Goal: Information Seeking & Learning: Learn about a topic

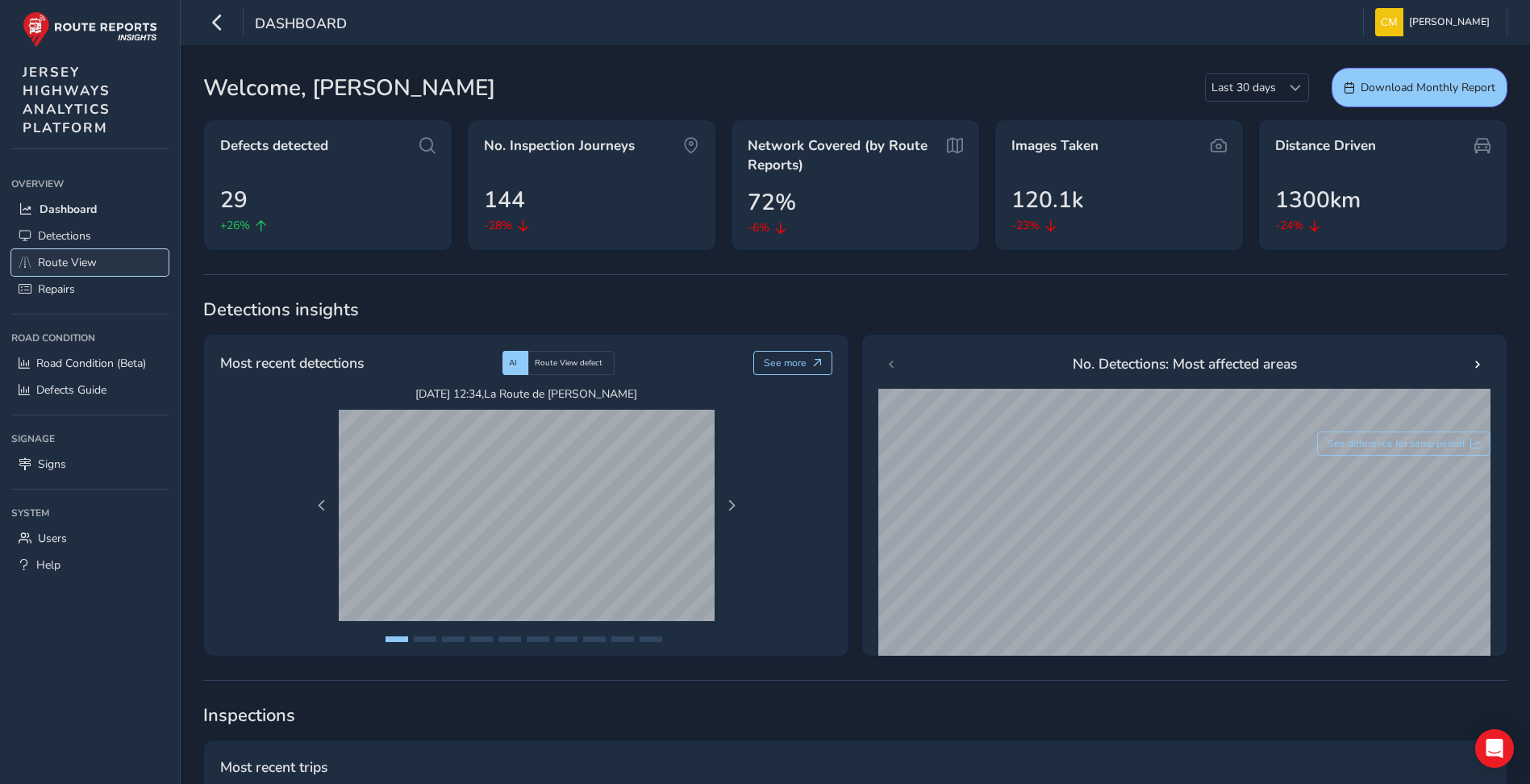
click at [82, 266] on span "Route View" at bounding box center [67, 262] width 58 height 15
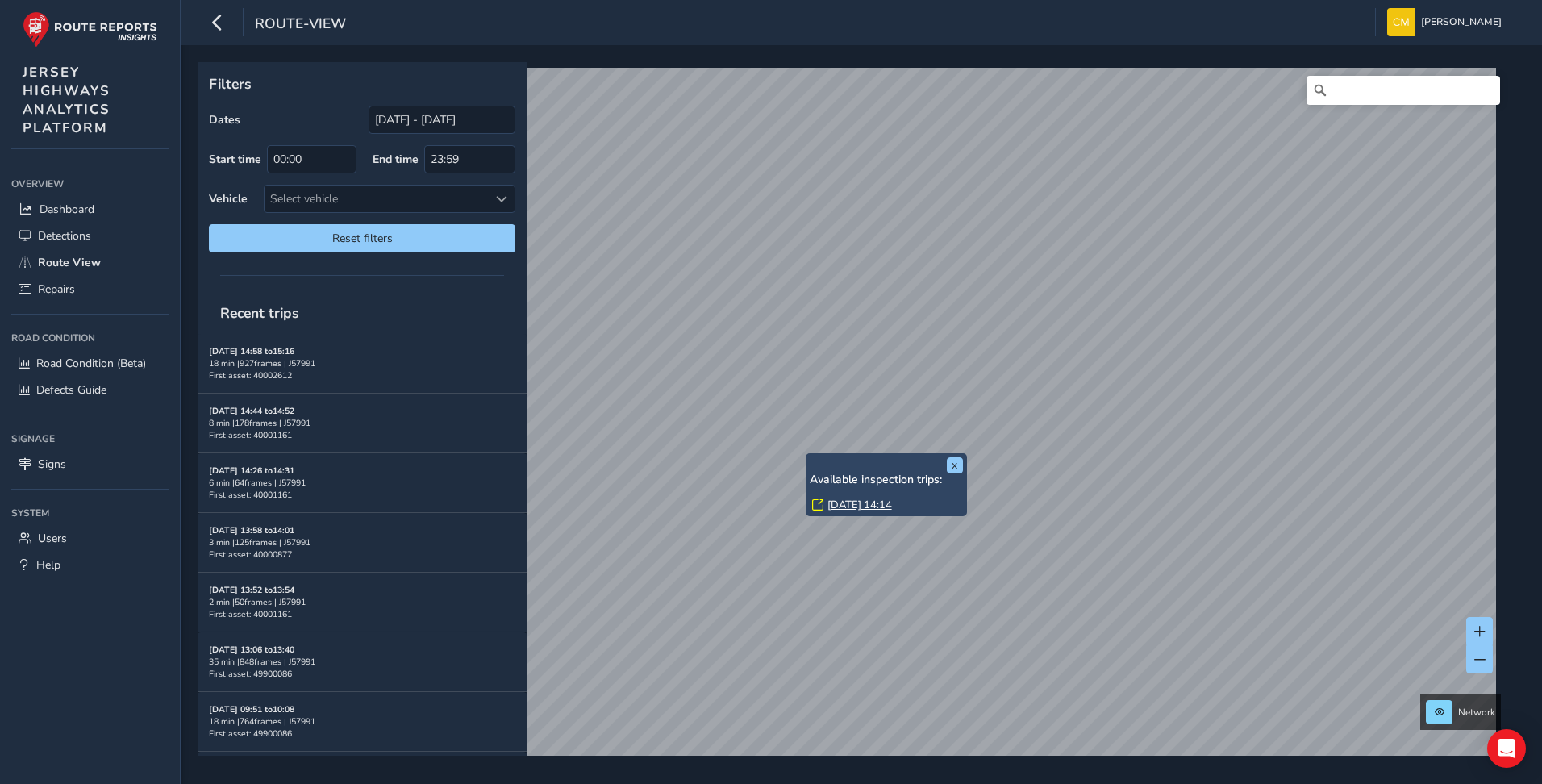
click at [839, 504] on link "[DATE] 14:14" at bounding box center [860, 504] width 65 height 14
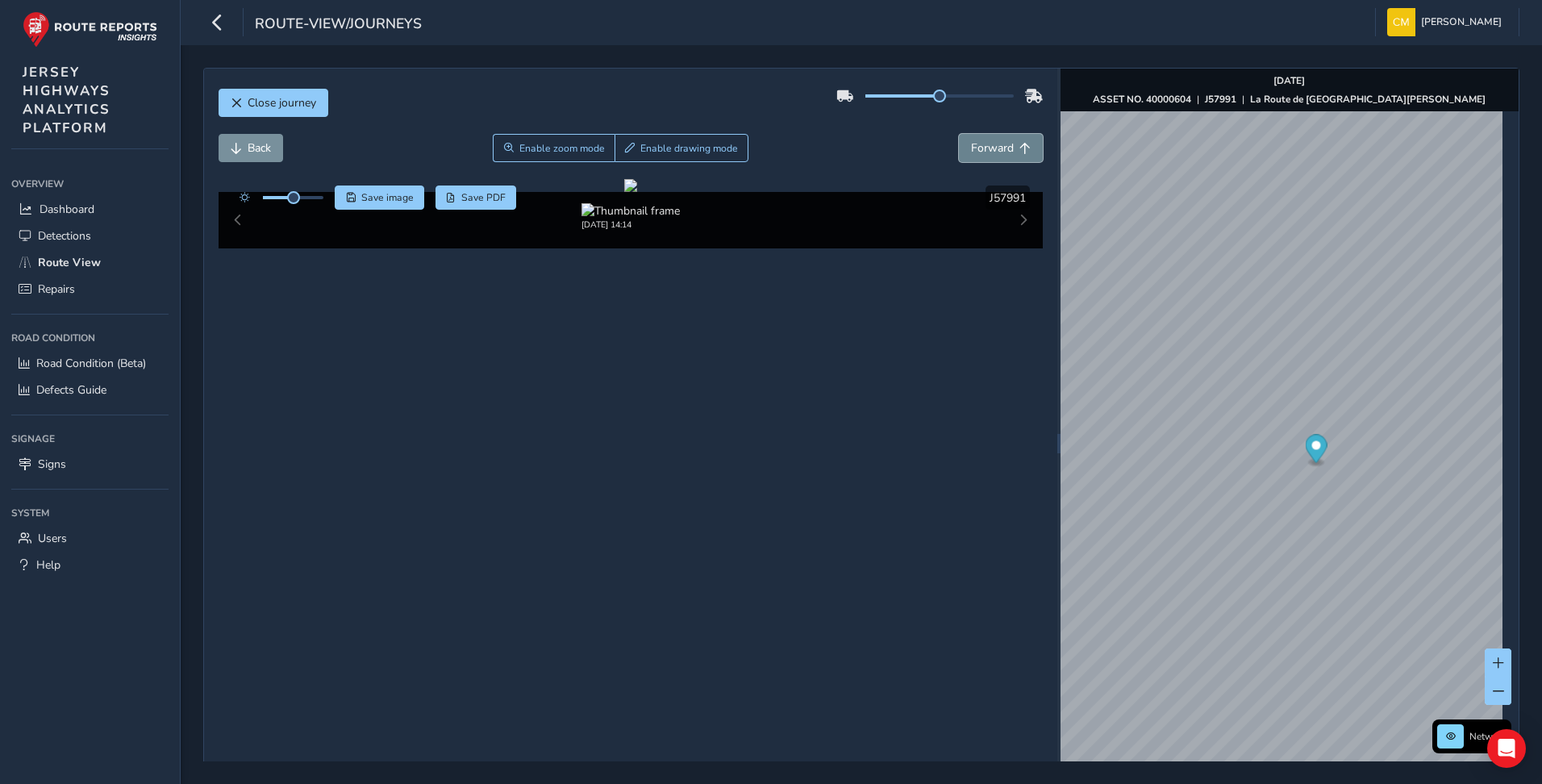
click at [994, 152] on span "Forward" at bounding box center [993, 147] width 43 height 15
click at [994, 147] on span "Forward" at bounding box center [993, 147] width 43 height 15
click at [994, 146] on span "Forward" at bounding box center [993, 147] width 43 height 15
click at [996, 146] on span "Forward" at bounding box center [993, 147] width 43 height 15
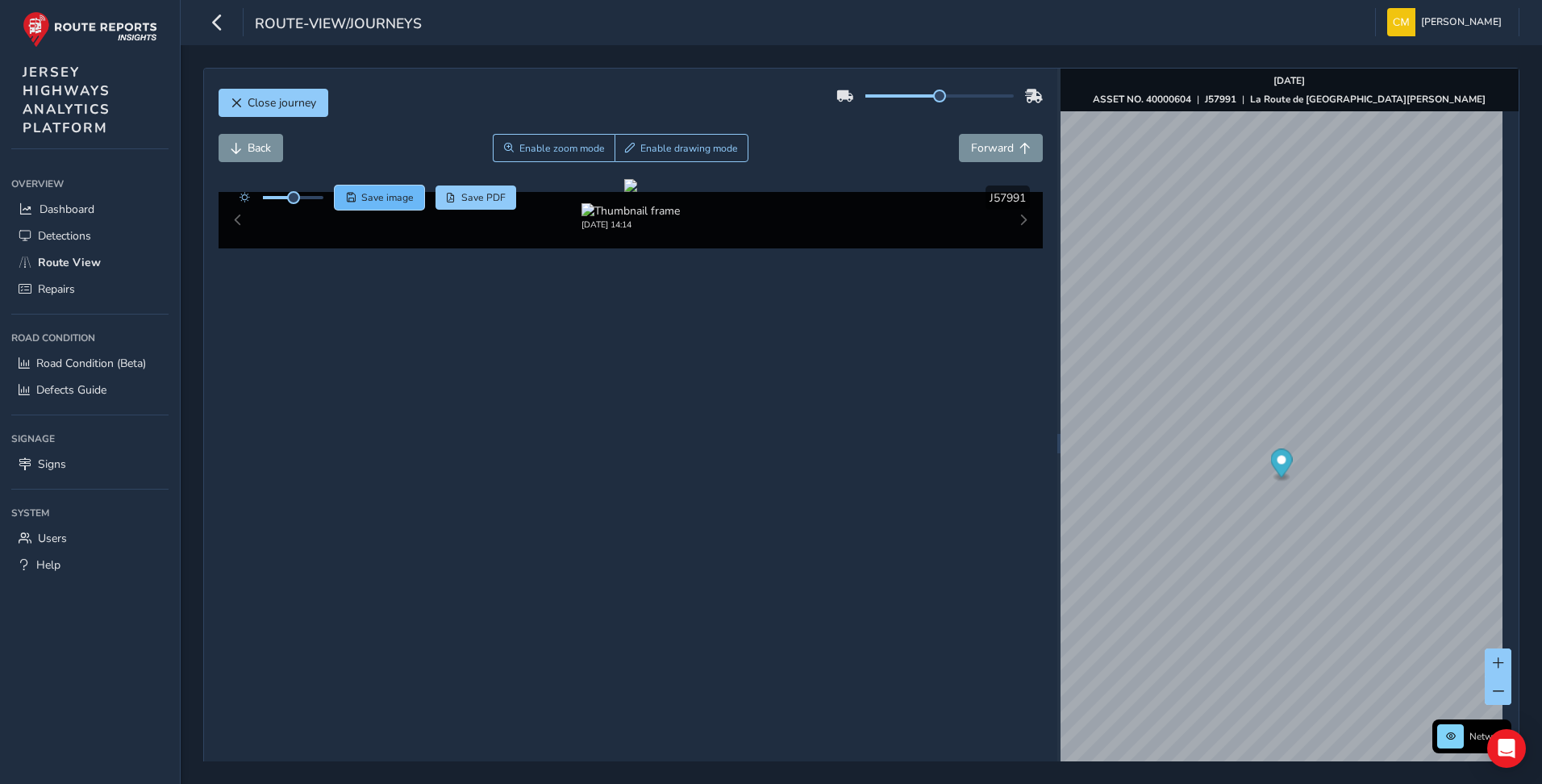
click at [387, 194] on span "Save image" at bounding box center [388, 198] width 52 height 13
click at [1363, 421] on div "x" at bounding box center [1442, 435] width 161 height 35
click at [1422, 450] on img "Preview frame" at bounding box center [1442, 444] width 40 height 13
click at [254, 148] on span "Back" at bounding box center [259, 147] width 23 height 15
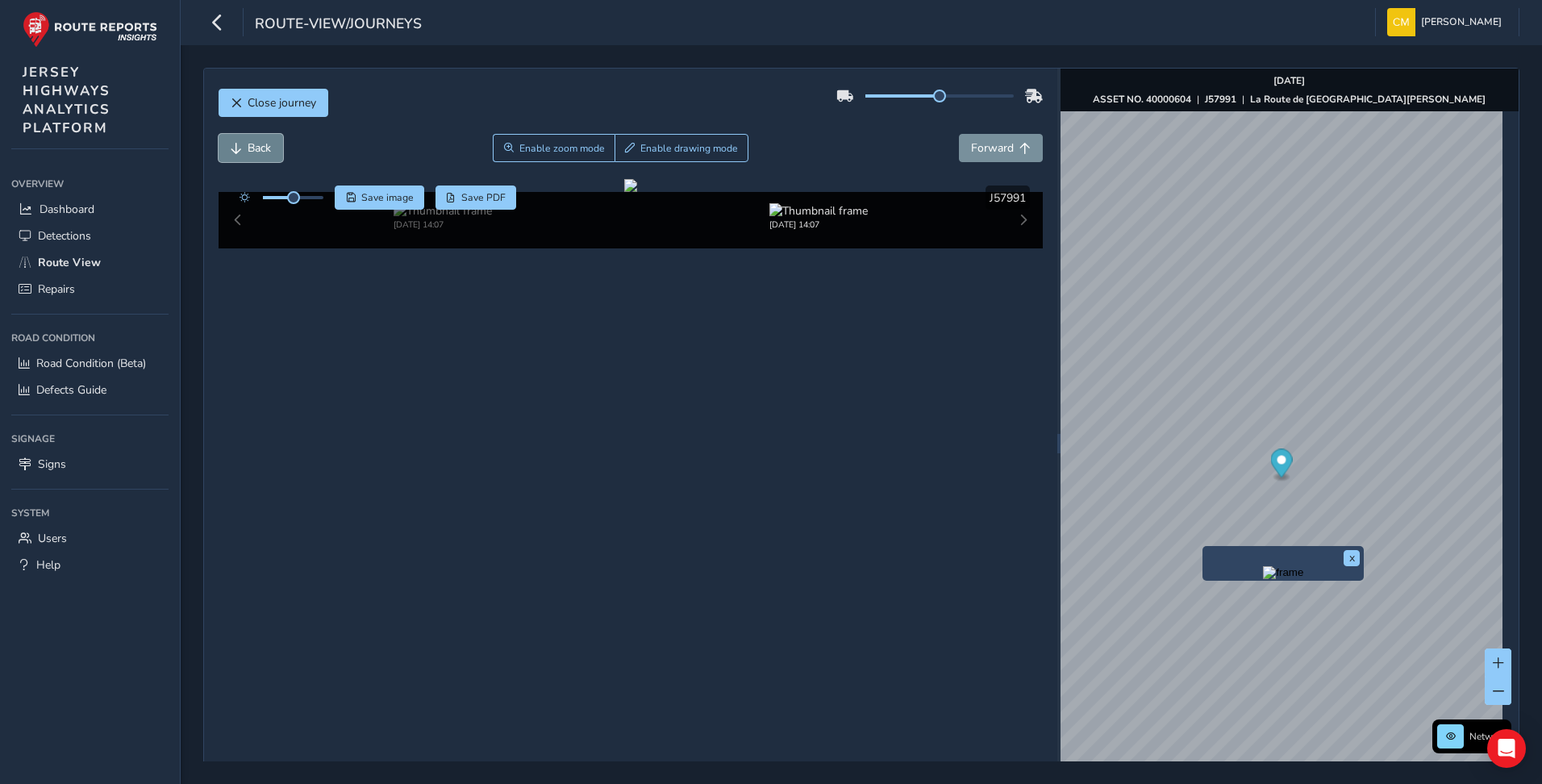
click at [254, 148] on span "Back" at bounding box center [259, 147] width 23 height 15
click at [251, 146] on span "Back" at bounding box center [259, 147] width 23 height 15
click at [250, 145] on span "Back" at bounding box center [259, 147] width 23 height 15
click at [407, 201] on span "Save image" at bounding box center [388, 198] width 52 height 13
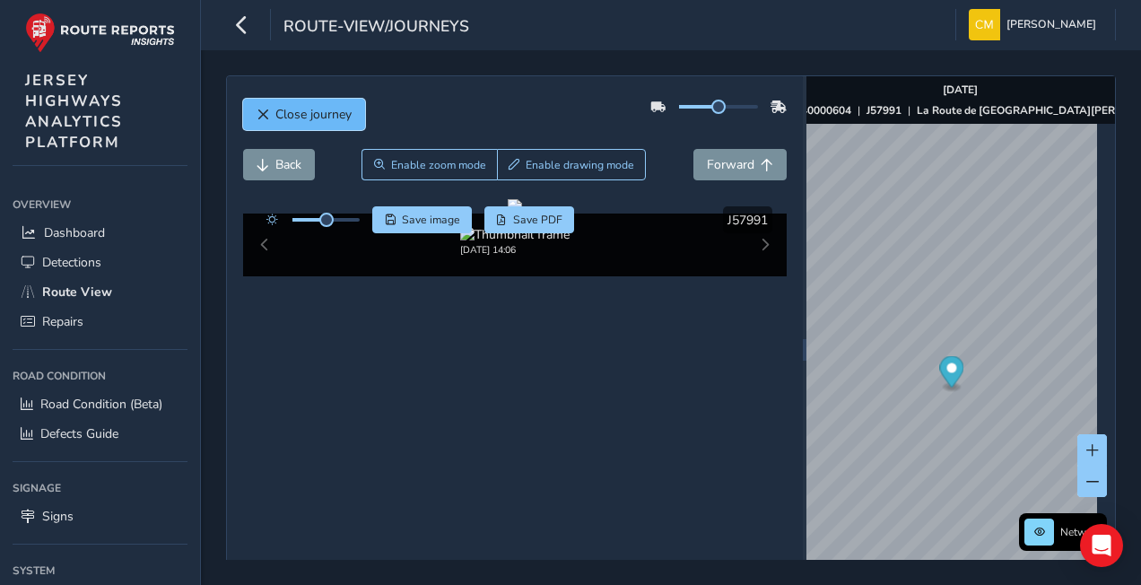
click at [293, 112] on span "Close journey" at bounding box center [313, 114] width 76 height 17
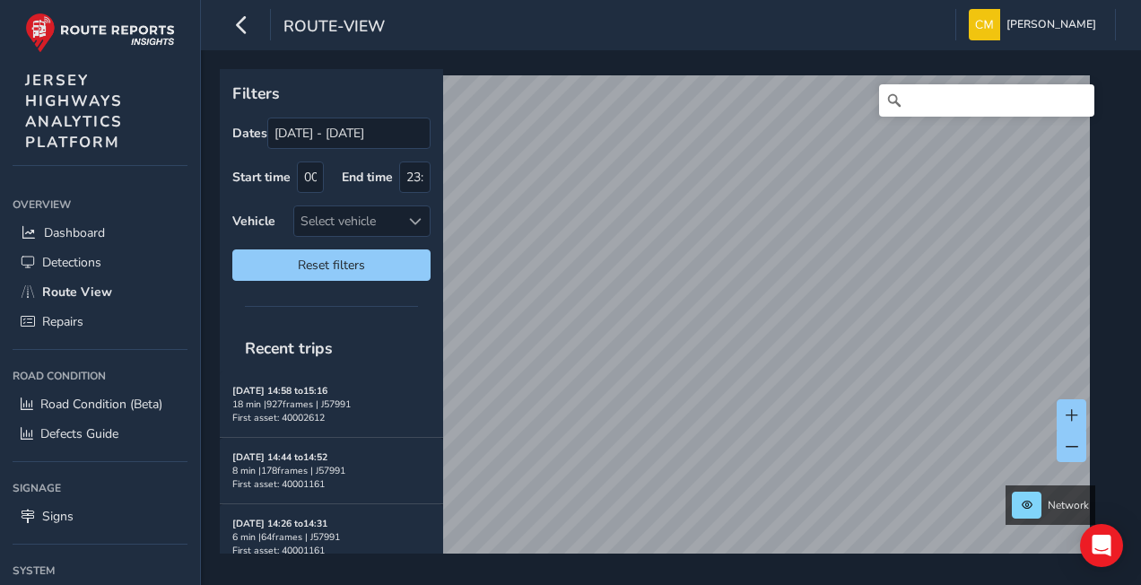
click at [552, 72] on div "Network © Mapbox © OpenStreetMap Improve this map © Maxar" at bounding box center [665, 311] width 890 height 484
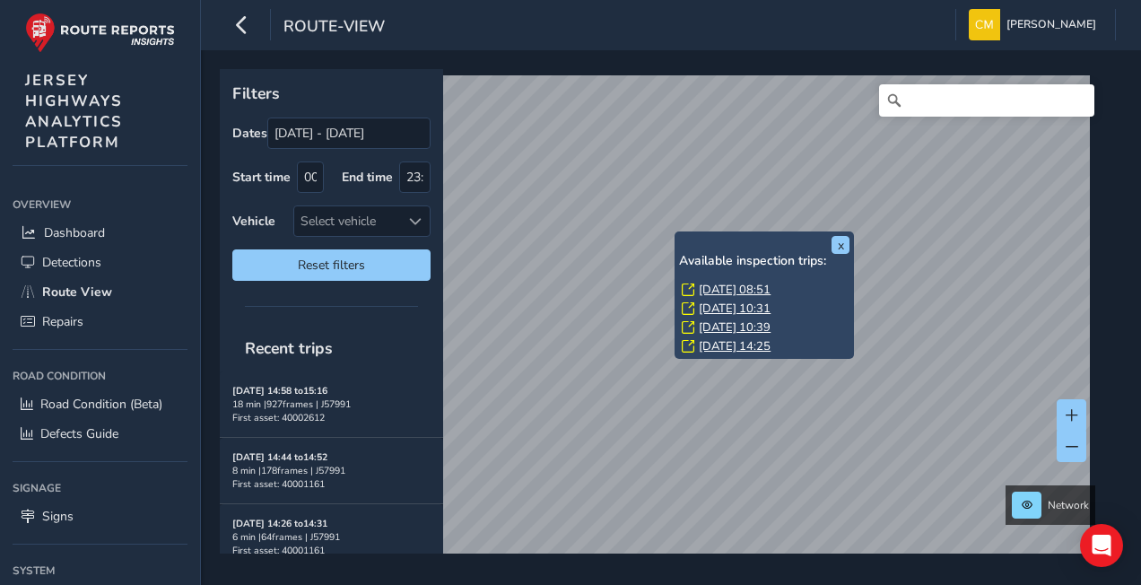
click at [712, 285] on link "[DATE] 08:51" at bounding box center [735, 290] width 72 height 16
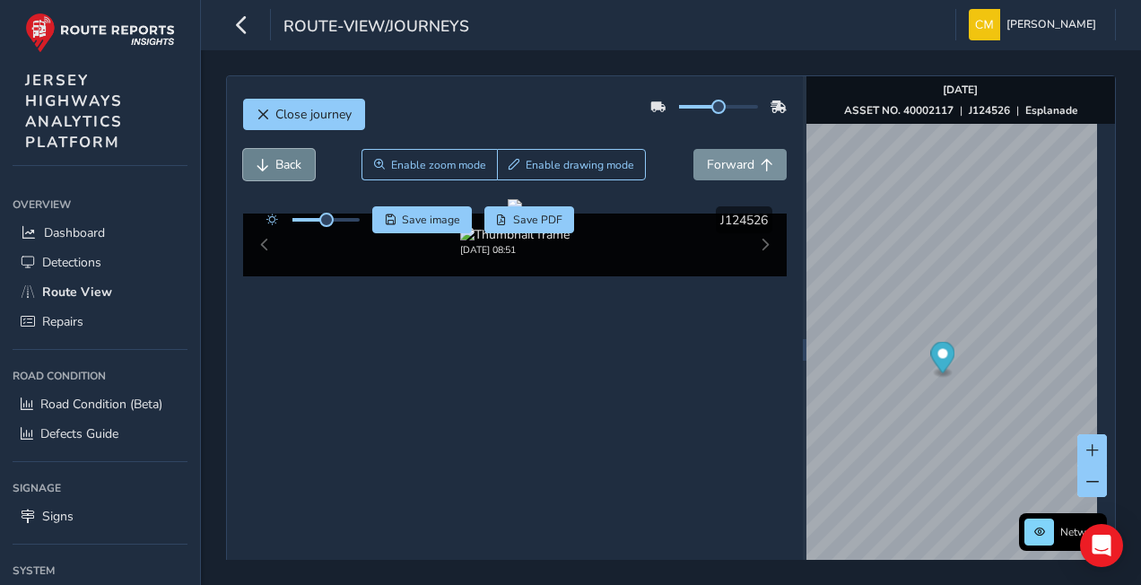
click at [280, 158] on span "Back" at bounding box center [288, 164] width 26 height 17
click at [286, 162] on span "Back" at bounding box center [288, 164] width 26 height 17
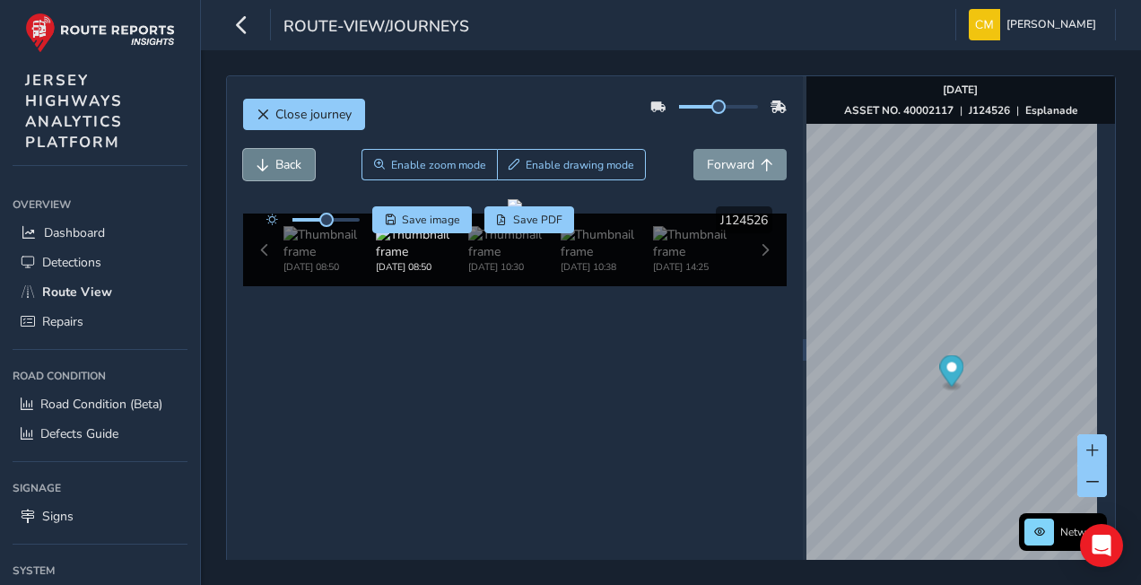
click at [287, 161] on span "Back" at bounding box center [288, 164] width 26 height 17
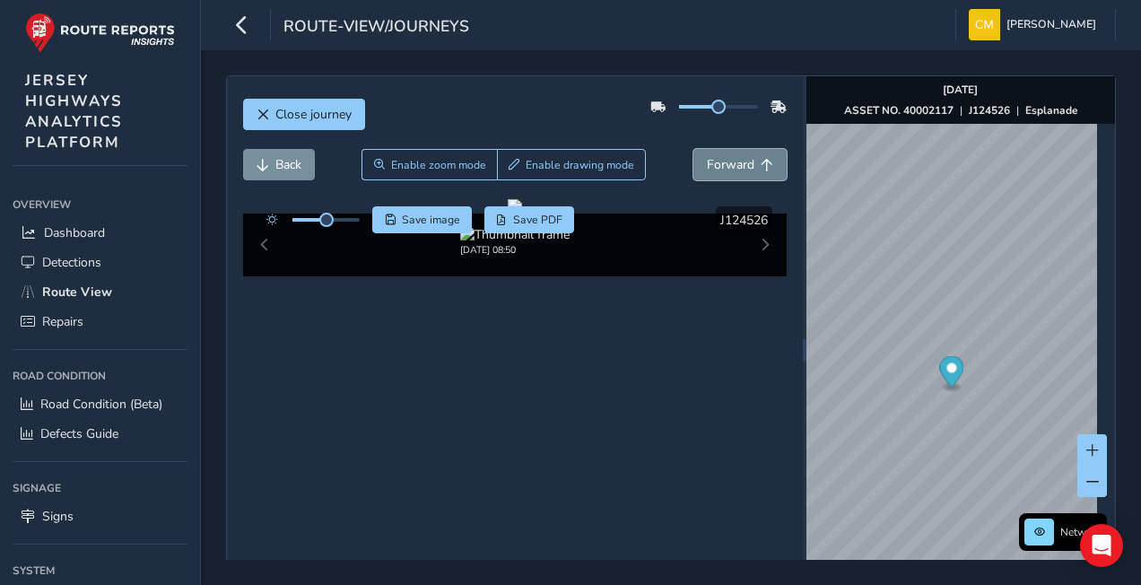
click at [725, 170] on span "Forward" at bounding box center [731, 164] width 48 height 17
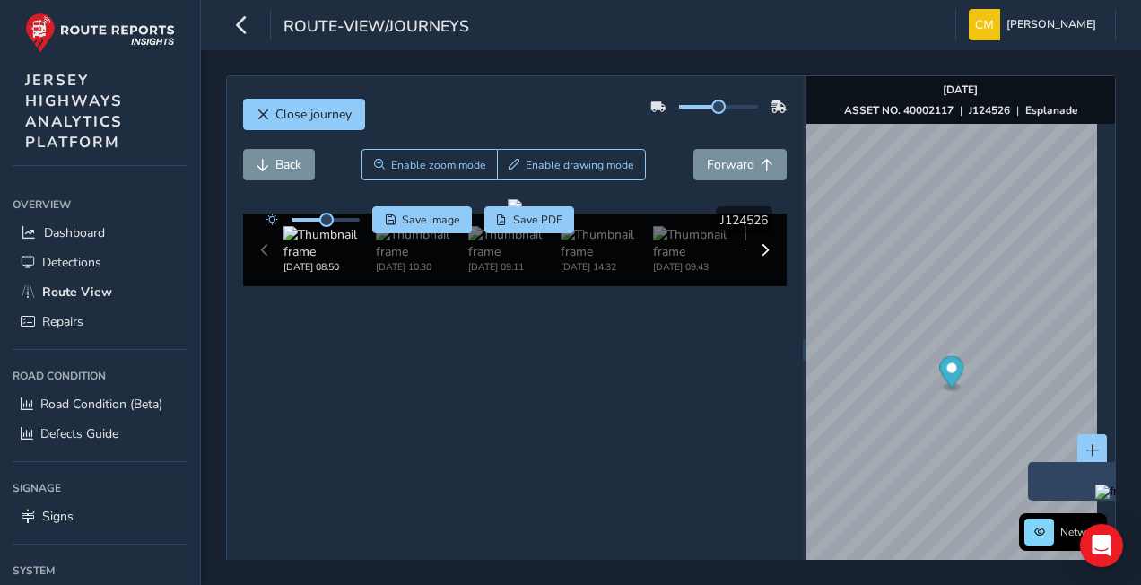
click at [1095, 499] on img "Preview frame" at bounding box center [1117, 491] width 45 height 14
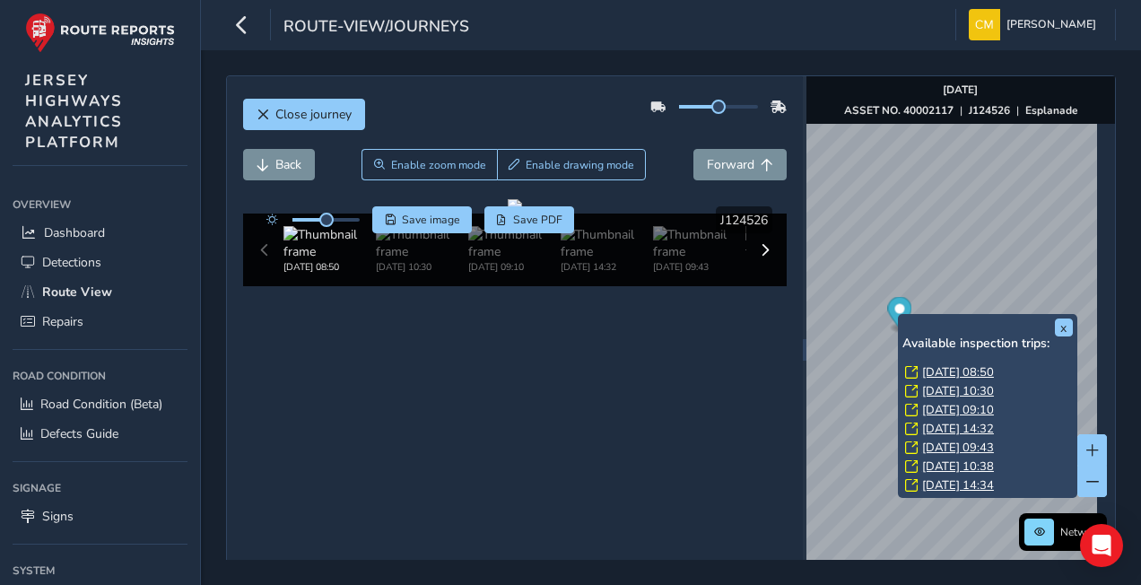
click at [932, 370] on link "[DATE] 08:50" at bounding box center [958, 372] width 72 height 16
click at [929, 373] on link "[DATE] 08:50" at bounding box center [958, 372] width 72 height 16
click at [930, 387] on link "[DATE] 10:30" at bounding box center [958, 391] width 72 height 16
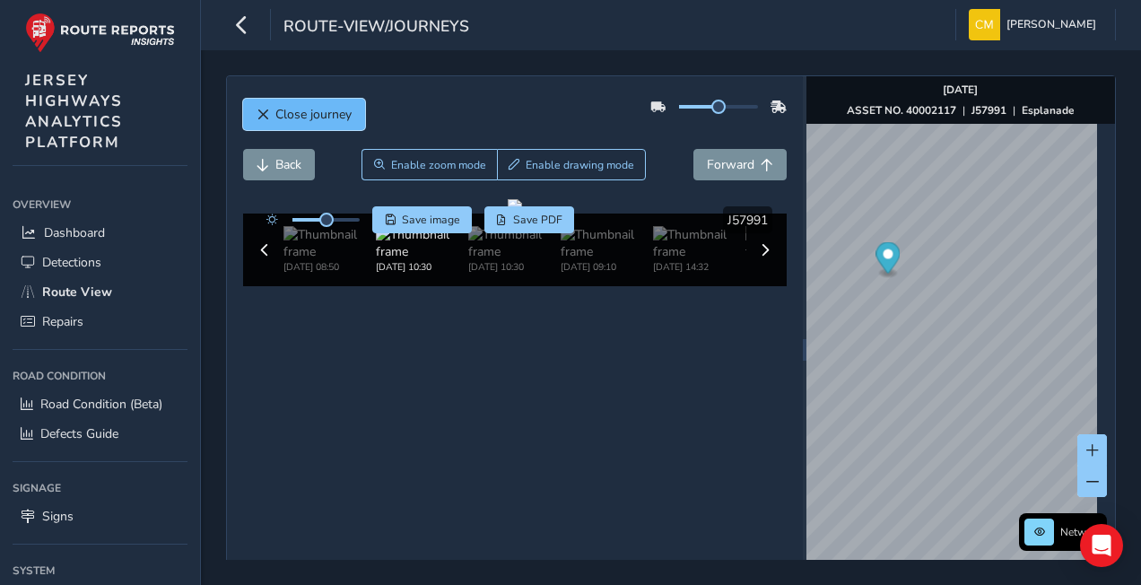
click at [282, 118] on button "Close journey" at bounding box center [304, 114] width 122 height 31
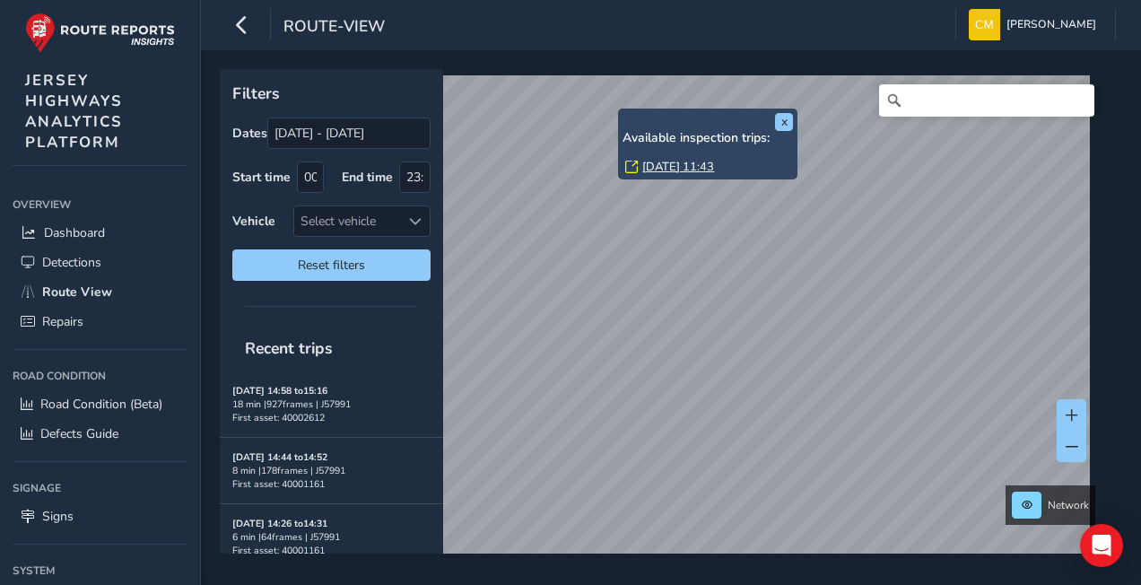
click at [621, 114] on div "x Available inspection trips: [GEOGRAPHIC_DATA][DATE] 11:43" at bounding box center [707, 144] width 179 height 71
click at [660, 165] on link "[DATE] 11:43" at bounding box center [678, 167] width 72 height 16
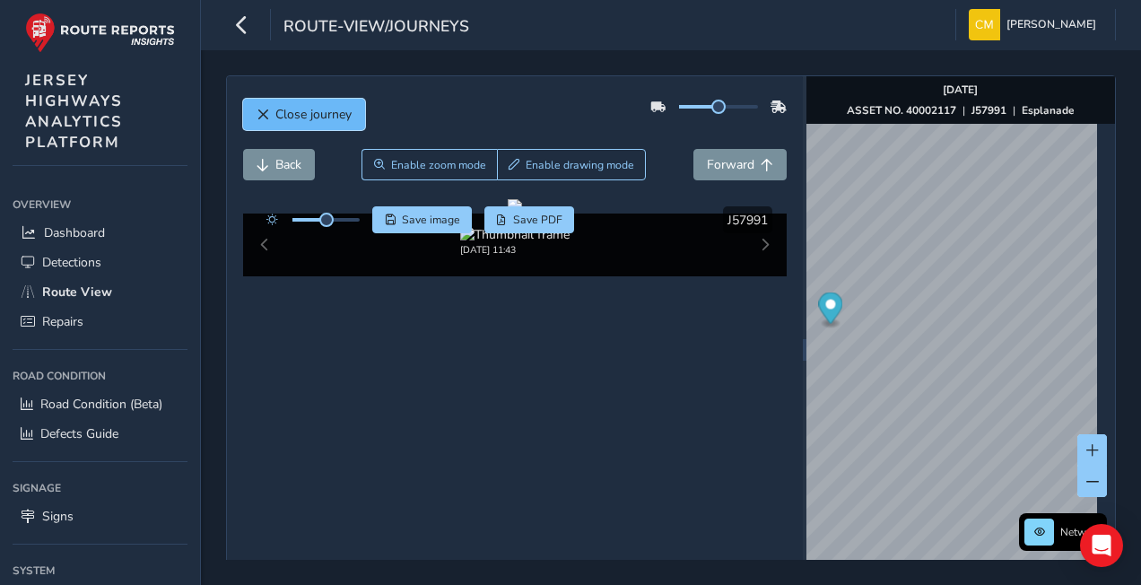
click at [295, 109] on span "Close journey" at bounding box center [313, 114] width 76 height 17
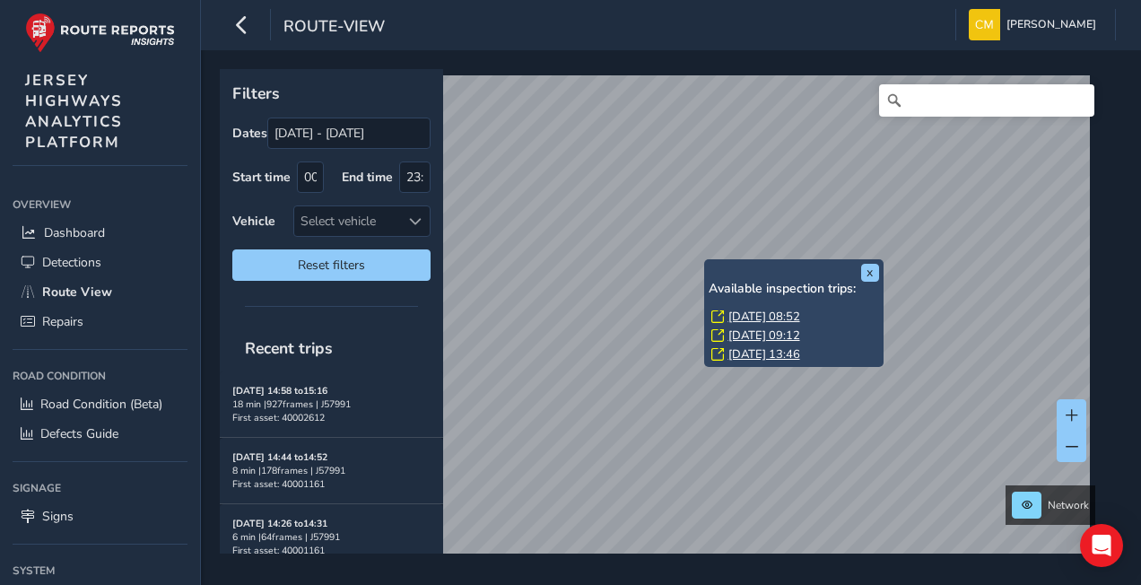
click at [744, 315] on link "[DATE] 08:52" at bounding box center [764, 317] width 72 height 16
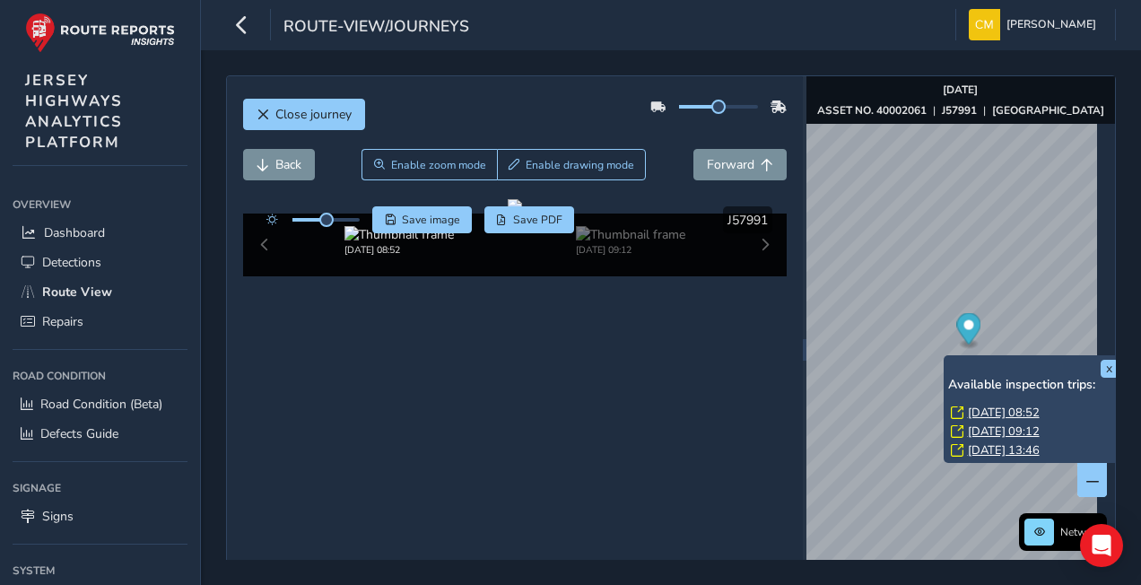
click at [1001, 427] on link "[DATE] 09:12" at bounding box center [1004, 431] width 72 height 16
click at [1003, 430] on link "[DATE] 09:12" at bounding box center [1004, 431] width 72 height 16
click at [1006, 430] on link "[DATE] 09:12" at bounding box center [1004, 431] width 72 height 16
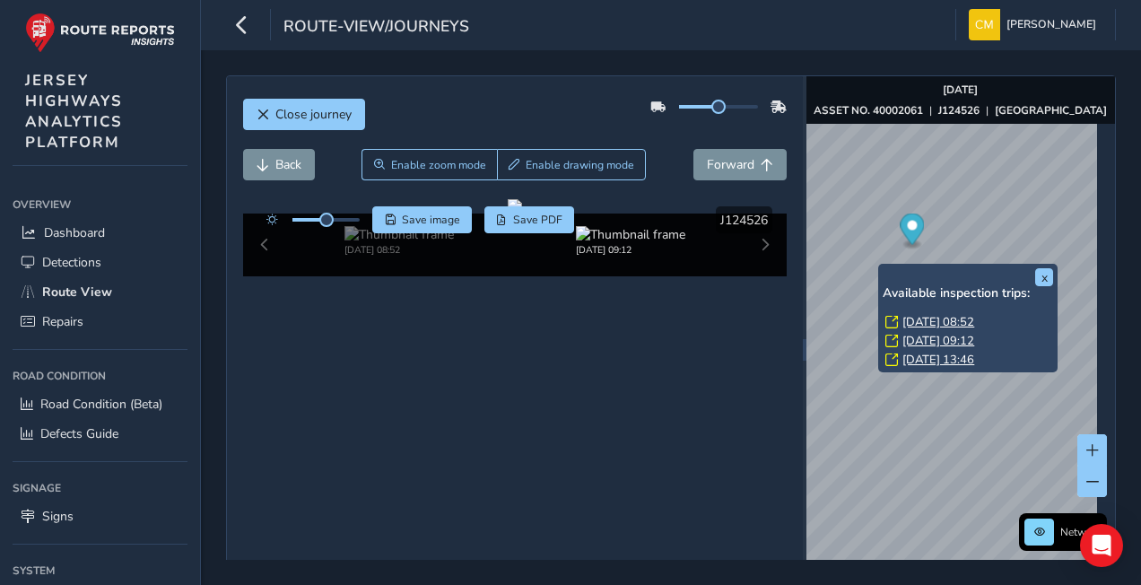
click at [941, 357] on link "[DATE] 13:46" at bounding box center [938, 360] width 72 height 16
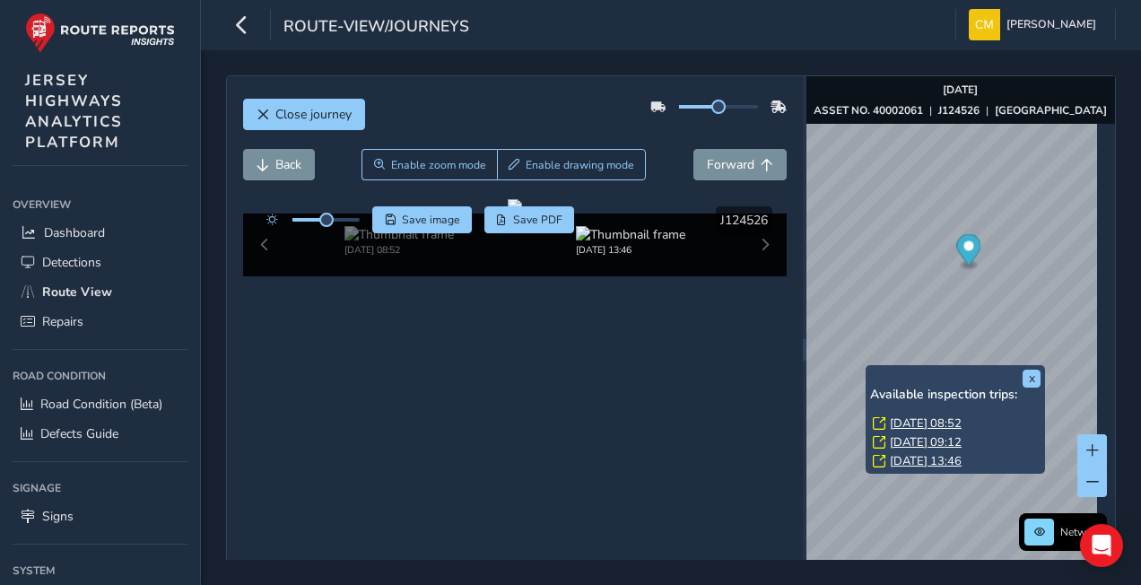
click at [872, 366] on div "x Available inspection trips: [DATE] 08:52 [DATE] 09:12 [DATE] 13:46" at bounding box center [954, 419] width 179 height 109
drag, startPoint x: 908, startPoint y: 422, endPoint x: 874, endPoint y: 413, distance: 34.4
click at [908, 422] on link "[DATE] 08:52" at bounding box center [926, 423] width 72 height 16
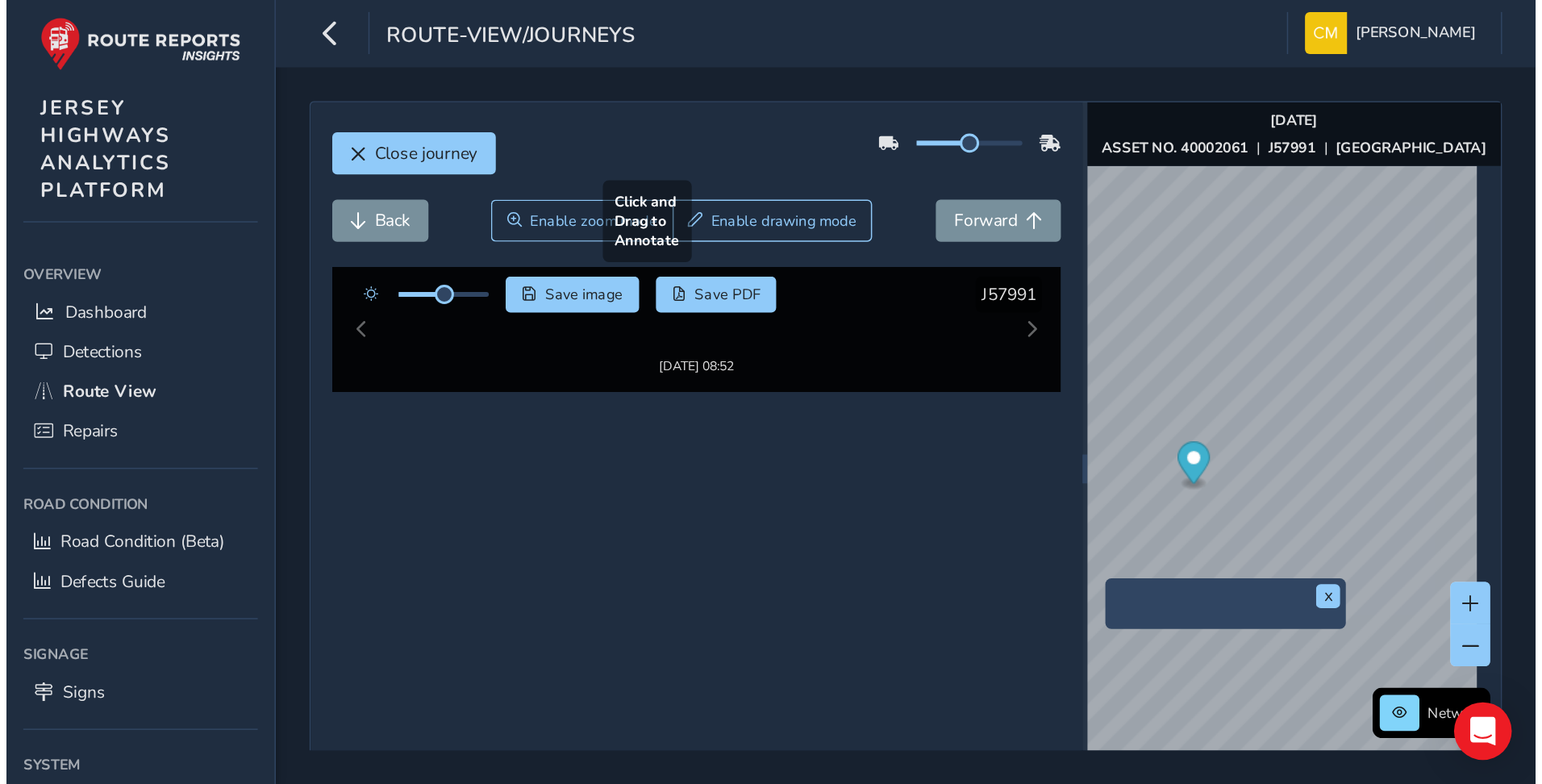
scroll to position [57, 0]
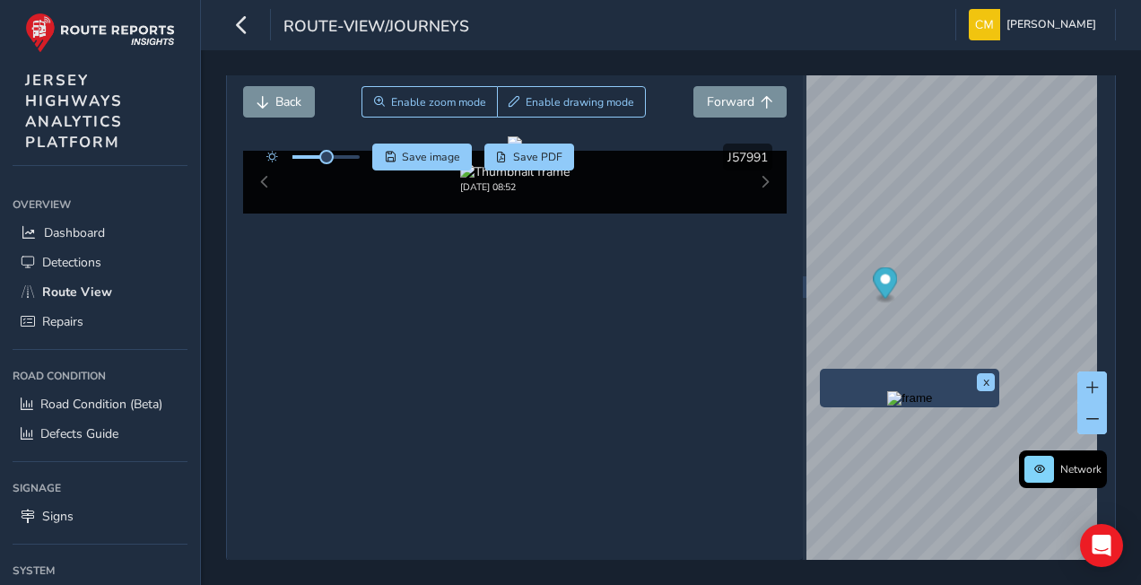
click at [753, 213] on div "[DATE] 08:52" at bounding box center [515, 182] width 544 height 63
click at [744, 109] on button "Forward" at bounding box center [739, 101] width 93 height 31
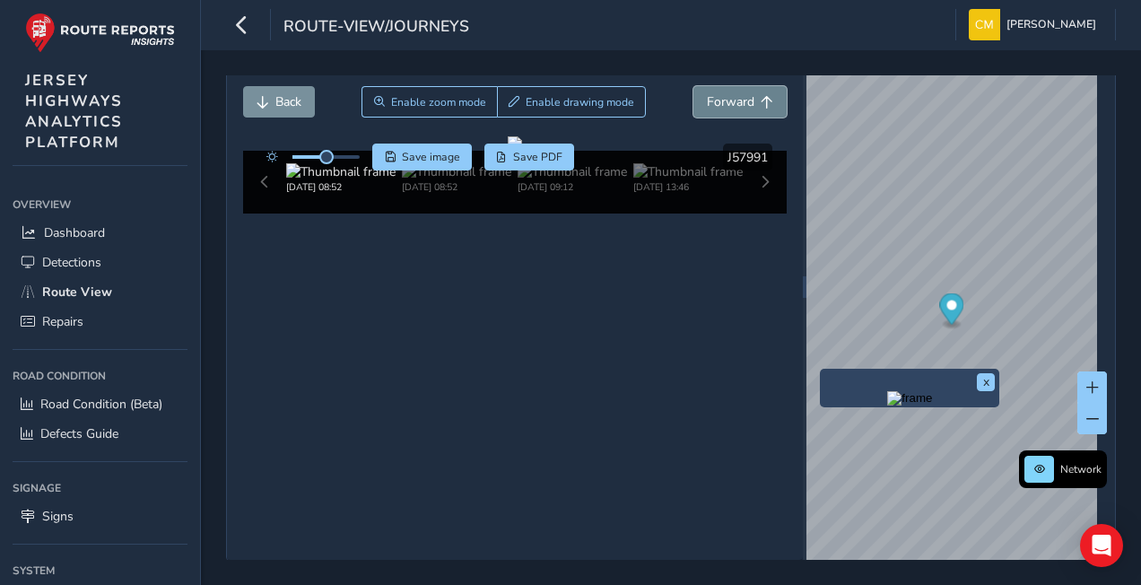
click at [741, 100] on span "Forward" at bounding box center [731, 101] width 48 height 17
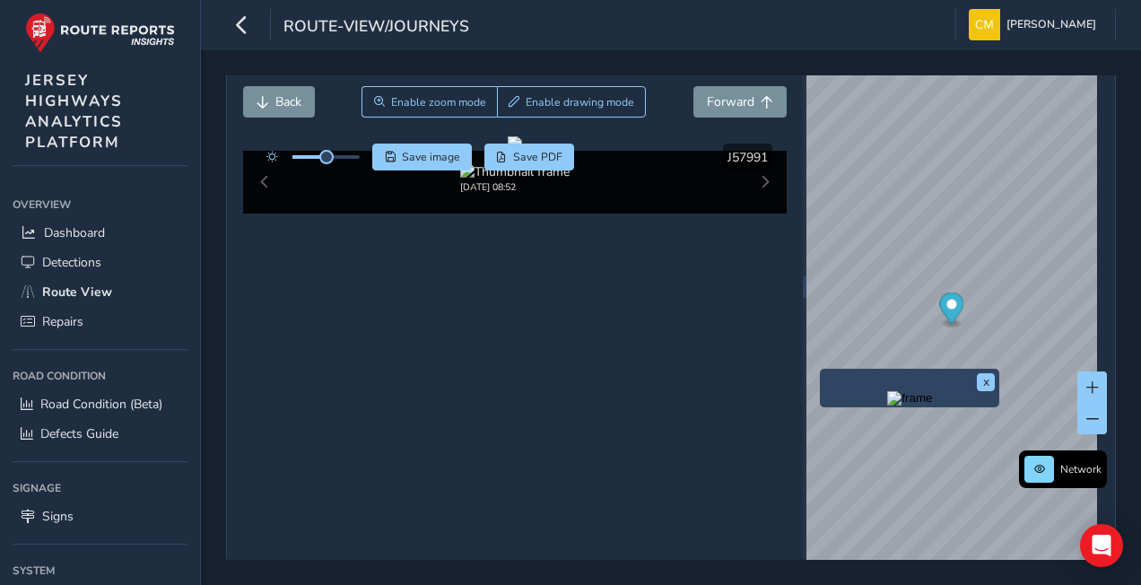
click at [753, 213] on div "[DATE] 08:52" at bounding box center [515, 182] width 544 height 63
click at [748, 105] on button "Forward" at bounding box center [739, 101] width 93 height 31
click at [756, 213] on div "[DATE] 08:52 [DATE] 09:12 [DATE] 13:46" at bounding box center [515, 182] width 544 height 63
click at [753, 213] on div "[DATE] 08:52 [DATE] 09:12 [DATE] 13:46" at bounding box center [515, 182] width 544 height 63
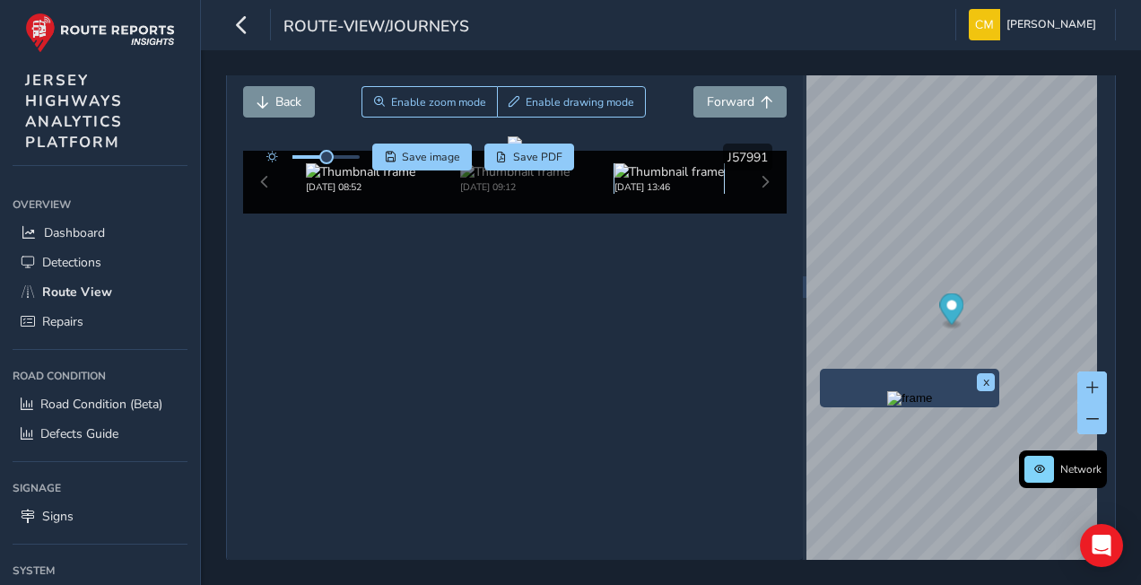
click at [662, 180] on img at bounding box center [668, 171] width 109 height 17
click at [755, 213] on div "[DATE] 08:52 [DATE] 09:12 [DATE] 13:46" at bounding box center [515, 182] width 544 height 63
click at [761, 96] on span "Forward" at bounding box center [767, 102] width 13 height 13
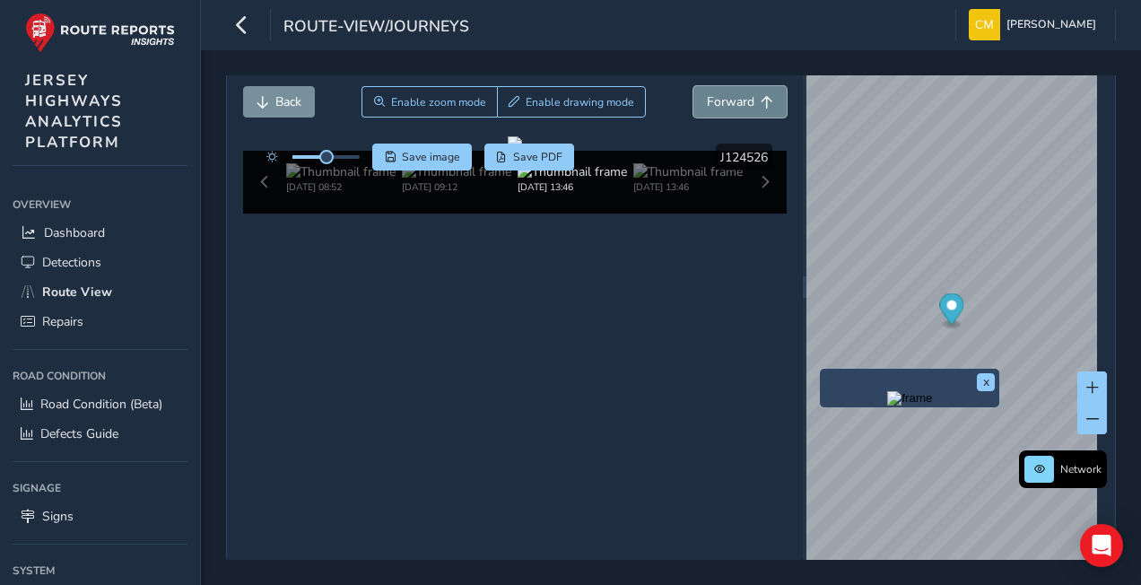
click at [761, 96] on span "Forward" at bounding box center [767, 102] width 13 height 13
click at [746, 95] on button "Forward" at bounding box center [739, 101] width 93 height 31
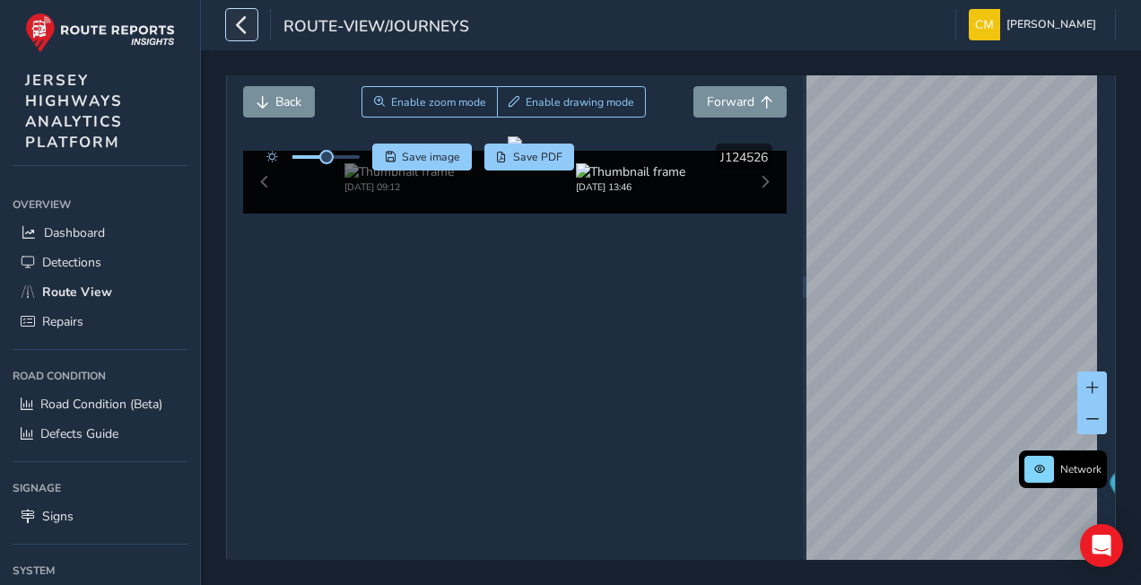
click at [232, 35] on icon "button" at bounding box center [241, 24] width 19 height 31
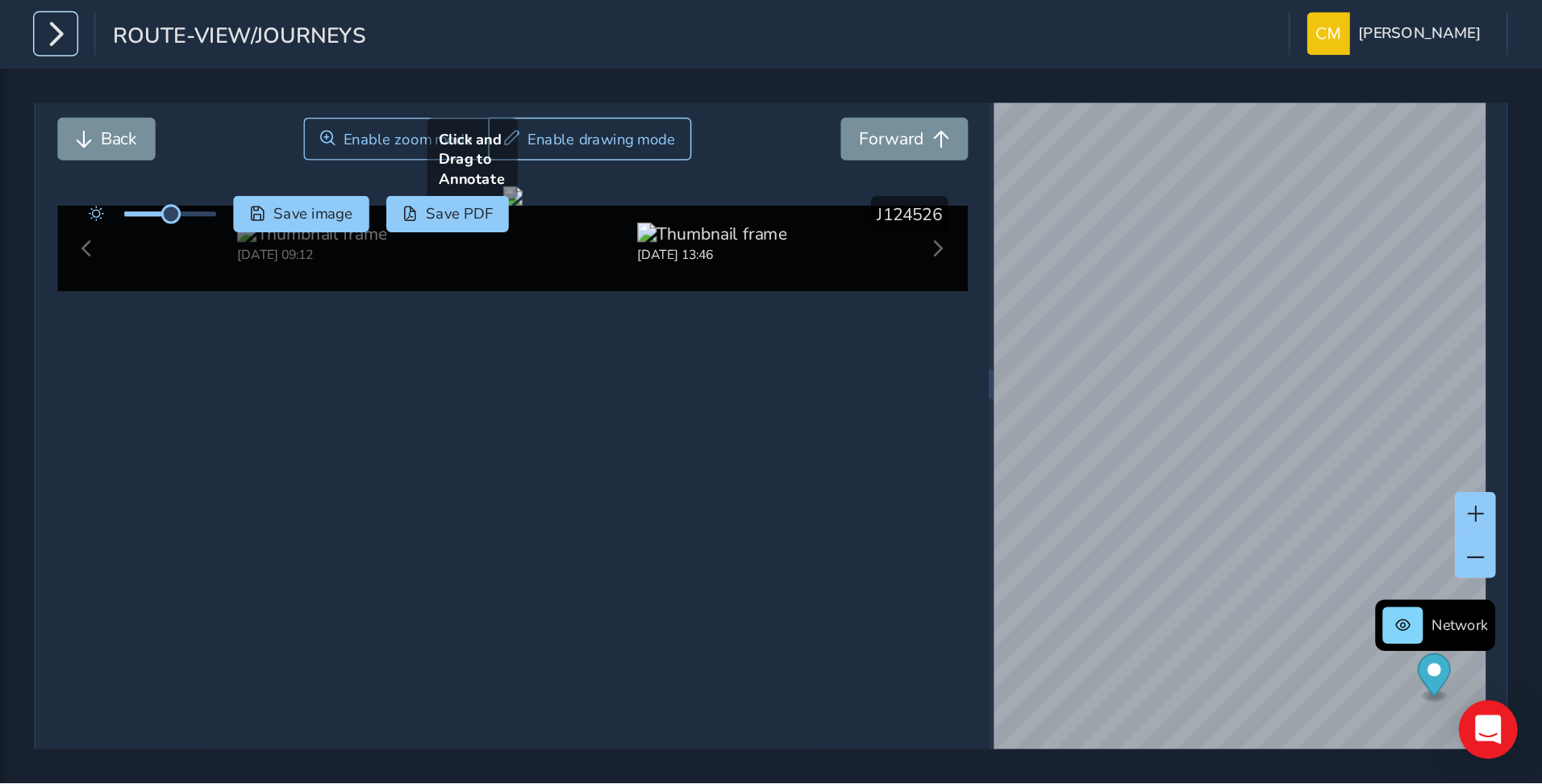
scroll to position [58, 0]
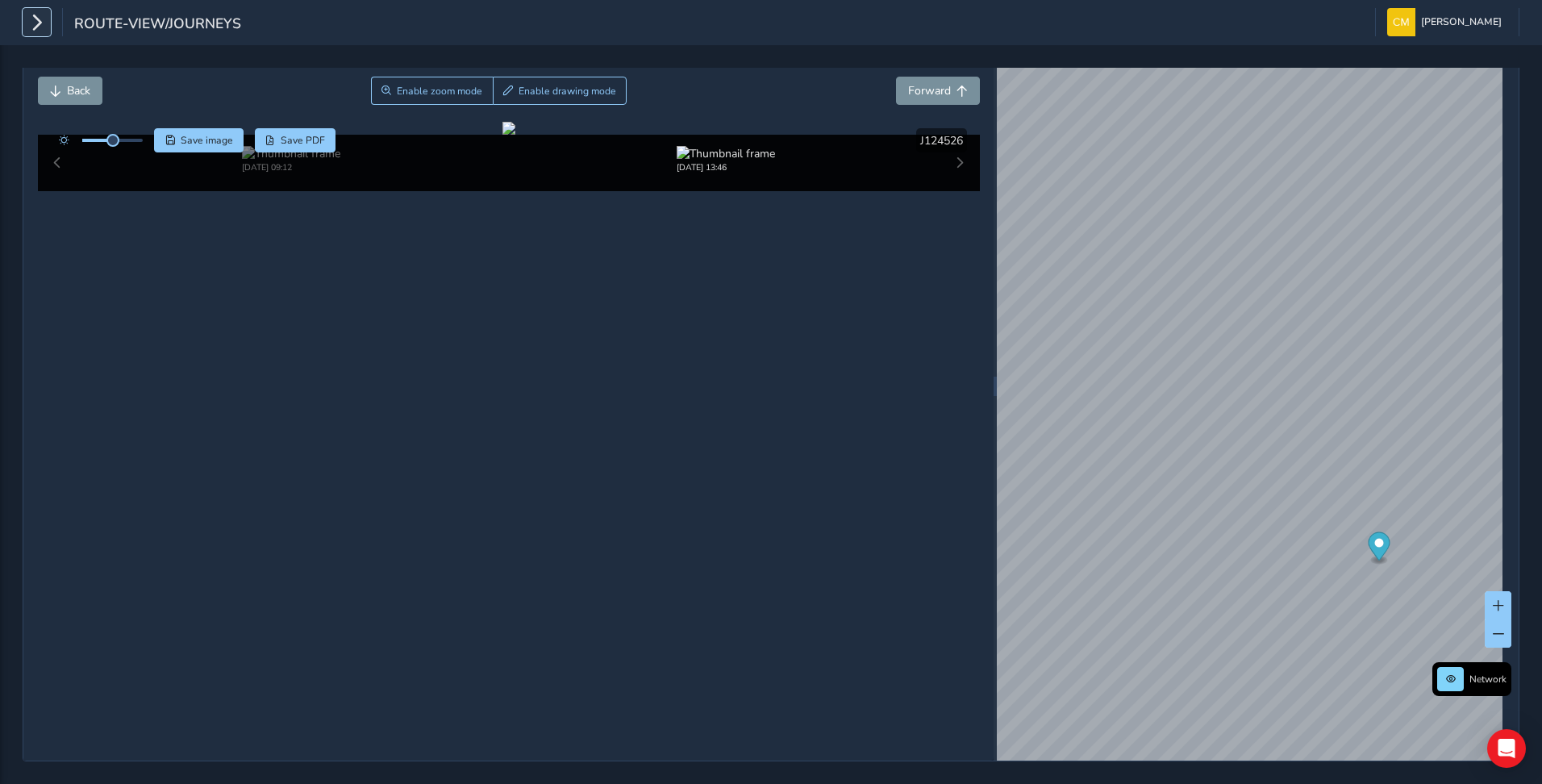
click at [41, 31] on icon "button" at bounding box center [36, 22] width 17 height 28
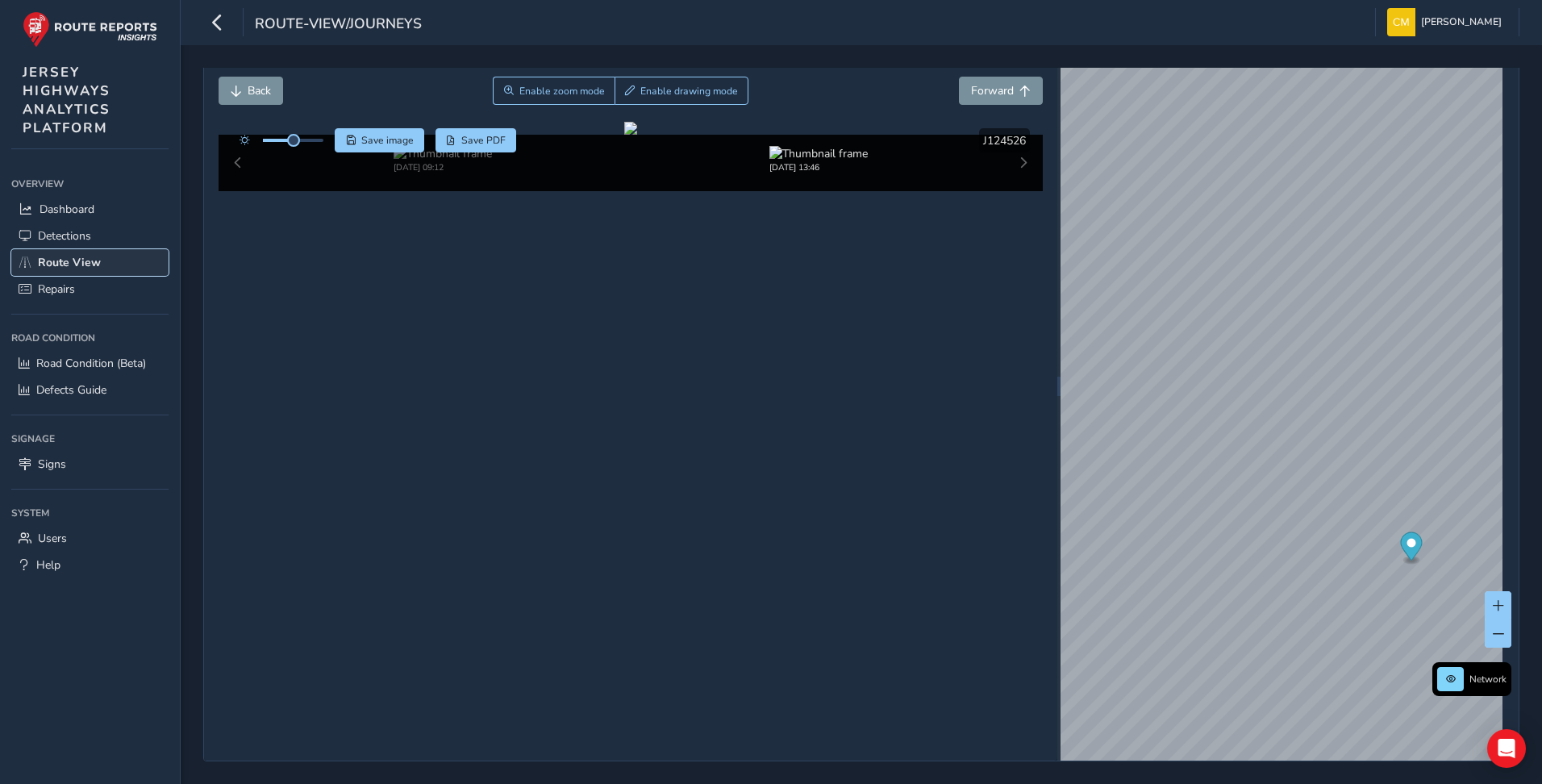
click at [67, 254] on span "Route View" at bounding box center [69, 262] width 63 height 15
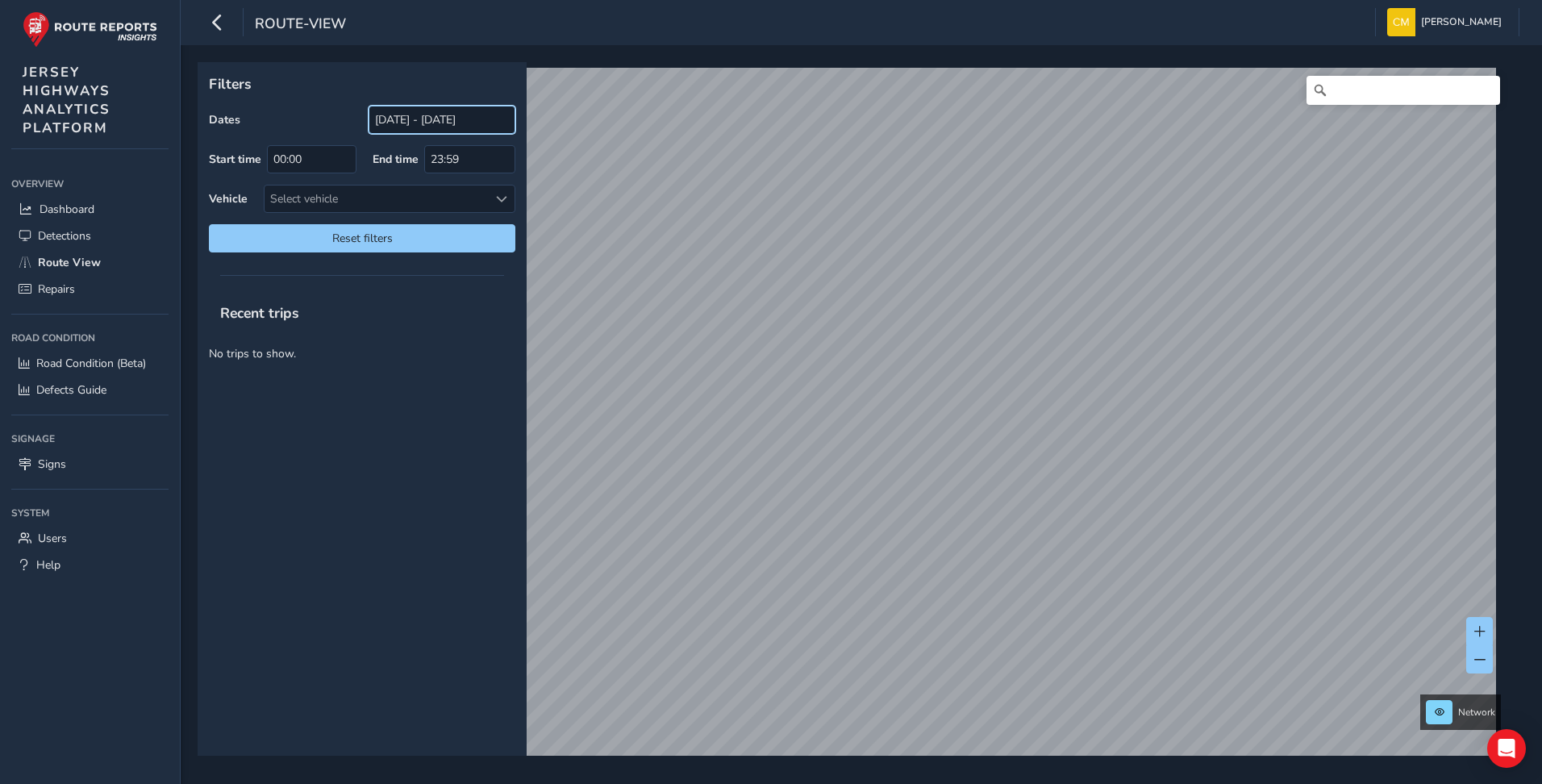
click at [436, 125] on input "[DATE] - [DATE]" at bounding box center [441, 119] width 147 height 28
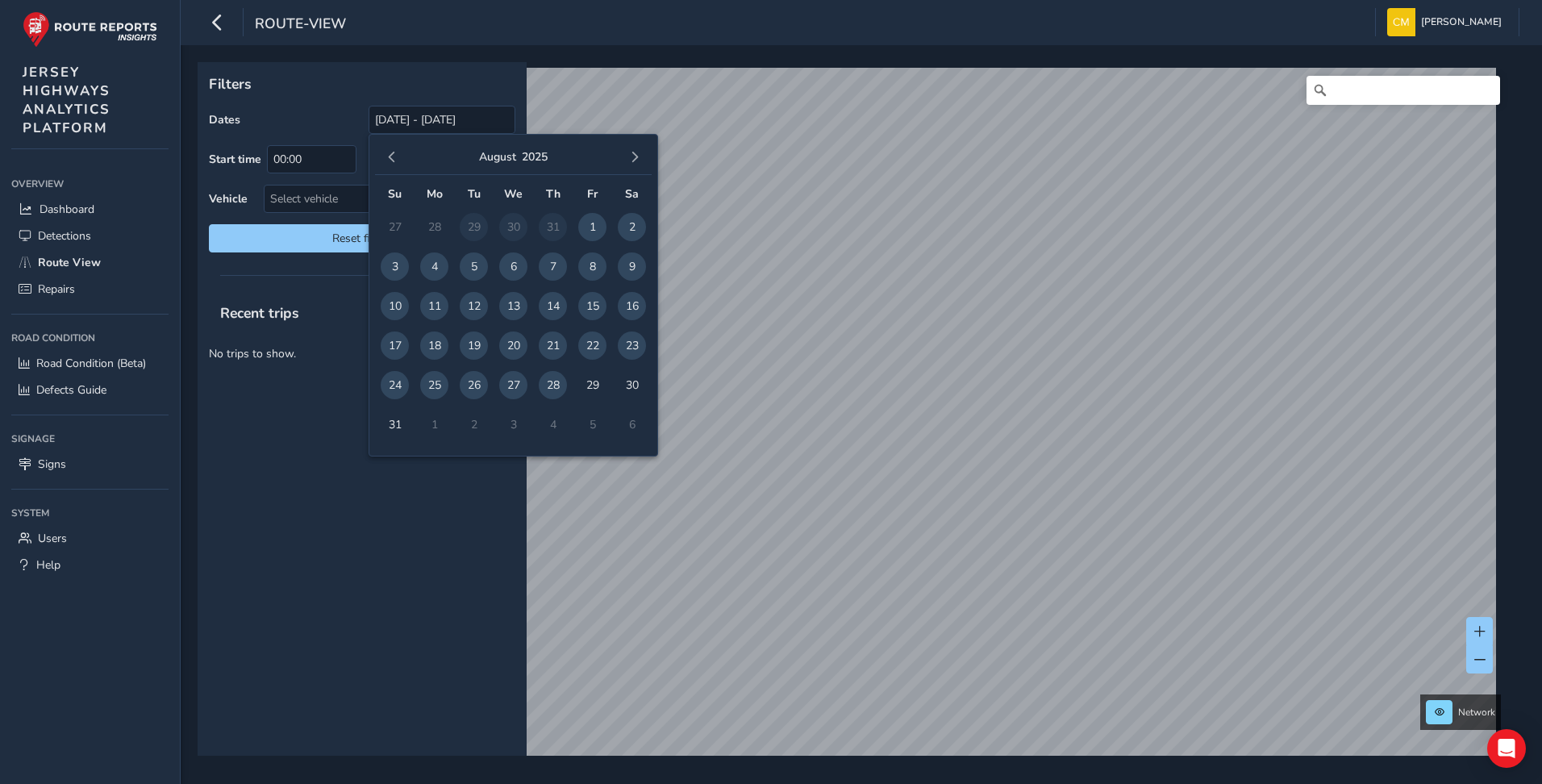
click at [497, 165] on div "[DATE]" at bounding box center [513, 156] width 68 height 22
click at [498, 158] on button "August" at bounding box center [497, 156] width 37 height 15
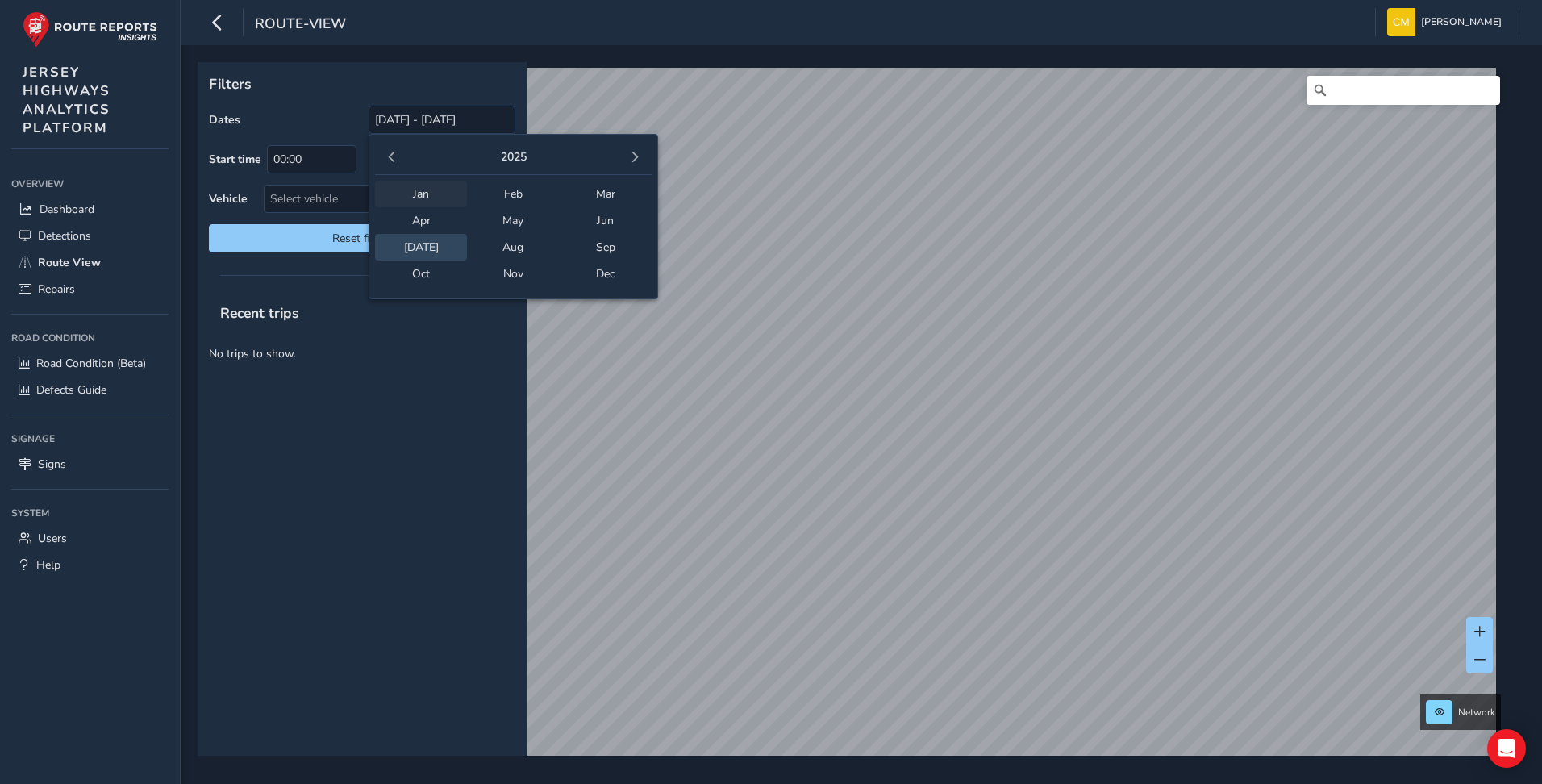
click at [414, 193] on span "Jan" at bounding box center [421, 194] width 92 height 27
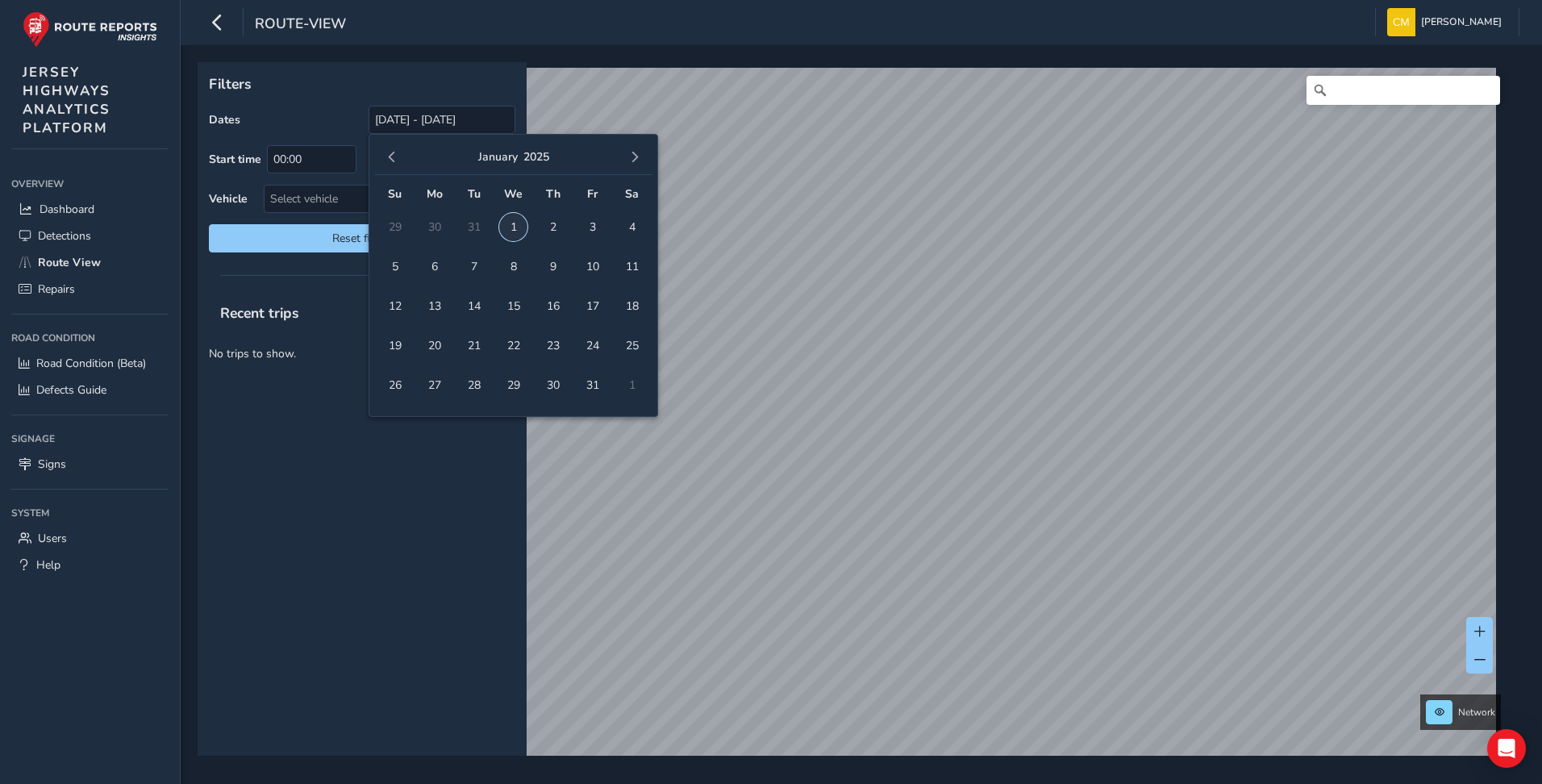
click at [513, 224] on span "1" at bounding box center [513, 227] width 28 height 28
click at [557, 159] on div "[DATE]" at bounding box center [513, 157] width 277 height 35
click at [528, 155] on button "2025" at bounding box center [536, 156] width 26 height 15
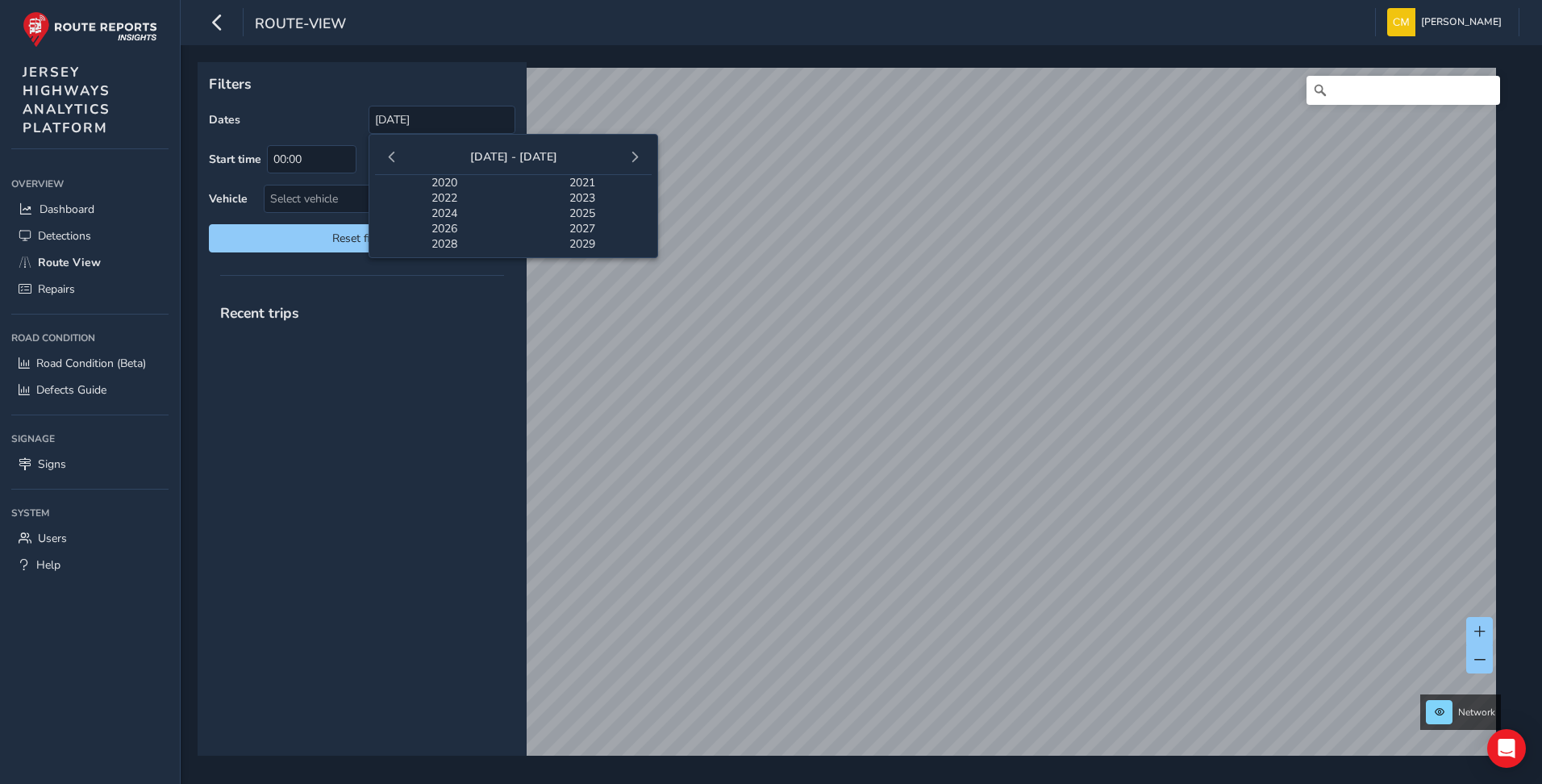
click at [587, 212] on span "2025" at bounding box center [583, 213] width 138 height 15
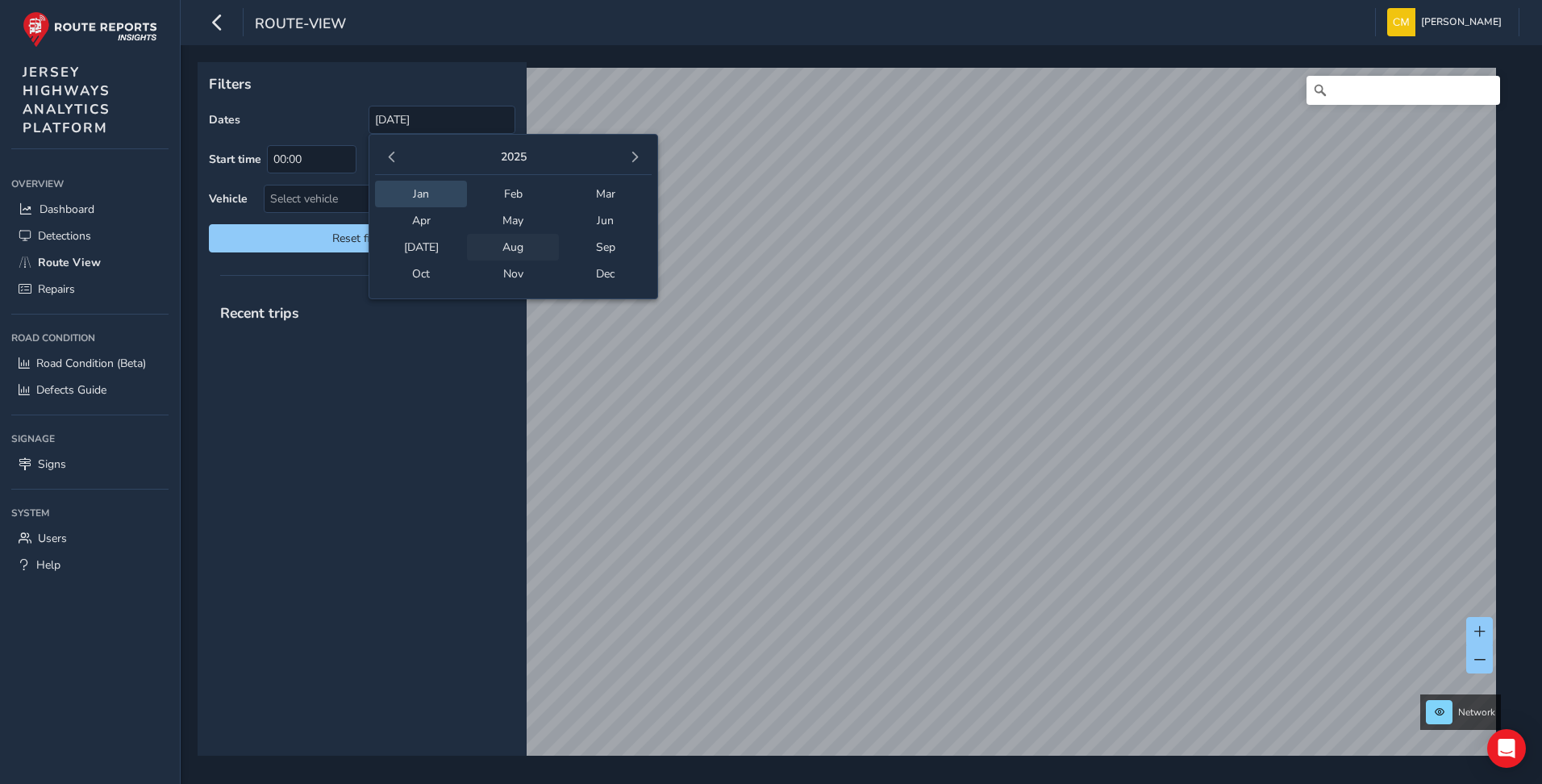
click at [517, 242] on span "Aug" at bounding box center [513, 247] width 92 height 27
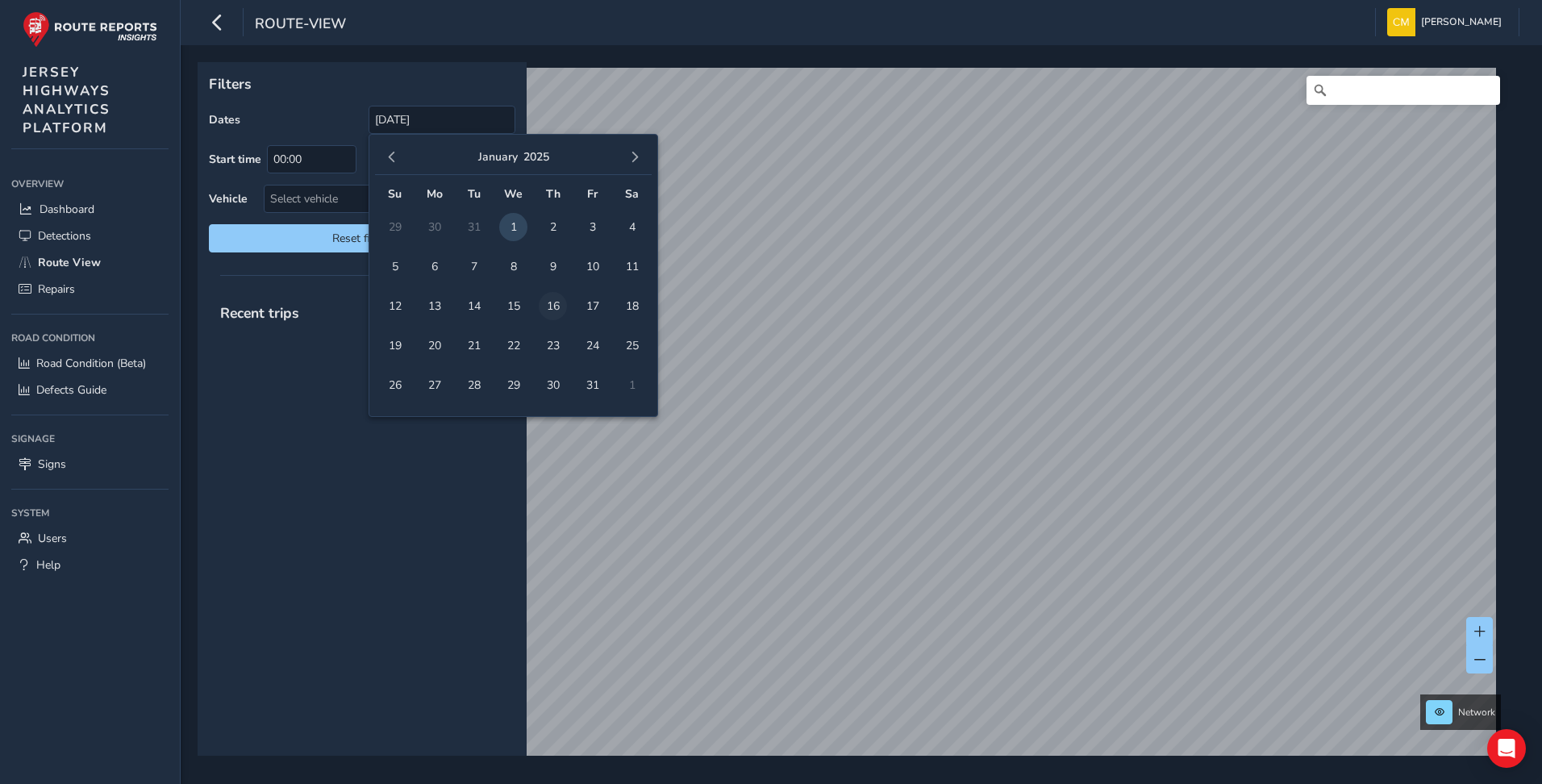
click at [559, 309] on span "16" at bounding box center [552, 306] width 28 height 28
type input "[DATE] - [DATE]"
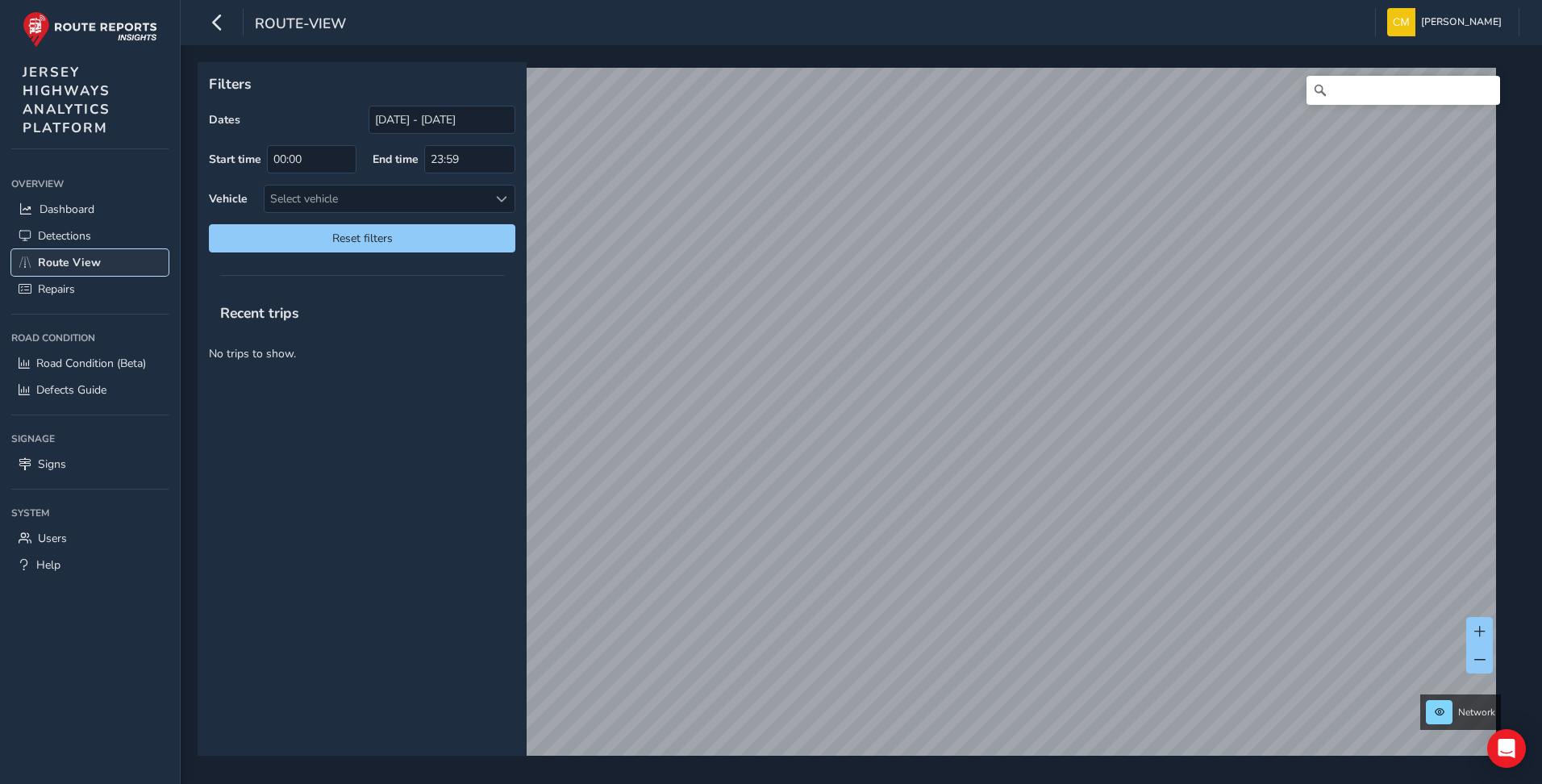
click at [90, 267] on span "Route View" at bounding box center [69, 262] width 63 height 15
drag, startPoint x: 83, startPoint y: 190, endPoint x: 75, endPoint y: 208, distance: 19.7
click at [83, 193] on div "Overview" at bounding box center [90, 183] width 157 height 24
click at [75, 209] on span "Dashboard" at bounding box center [67, 209] width 55 height 15
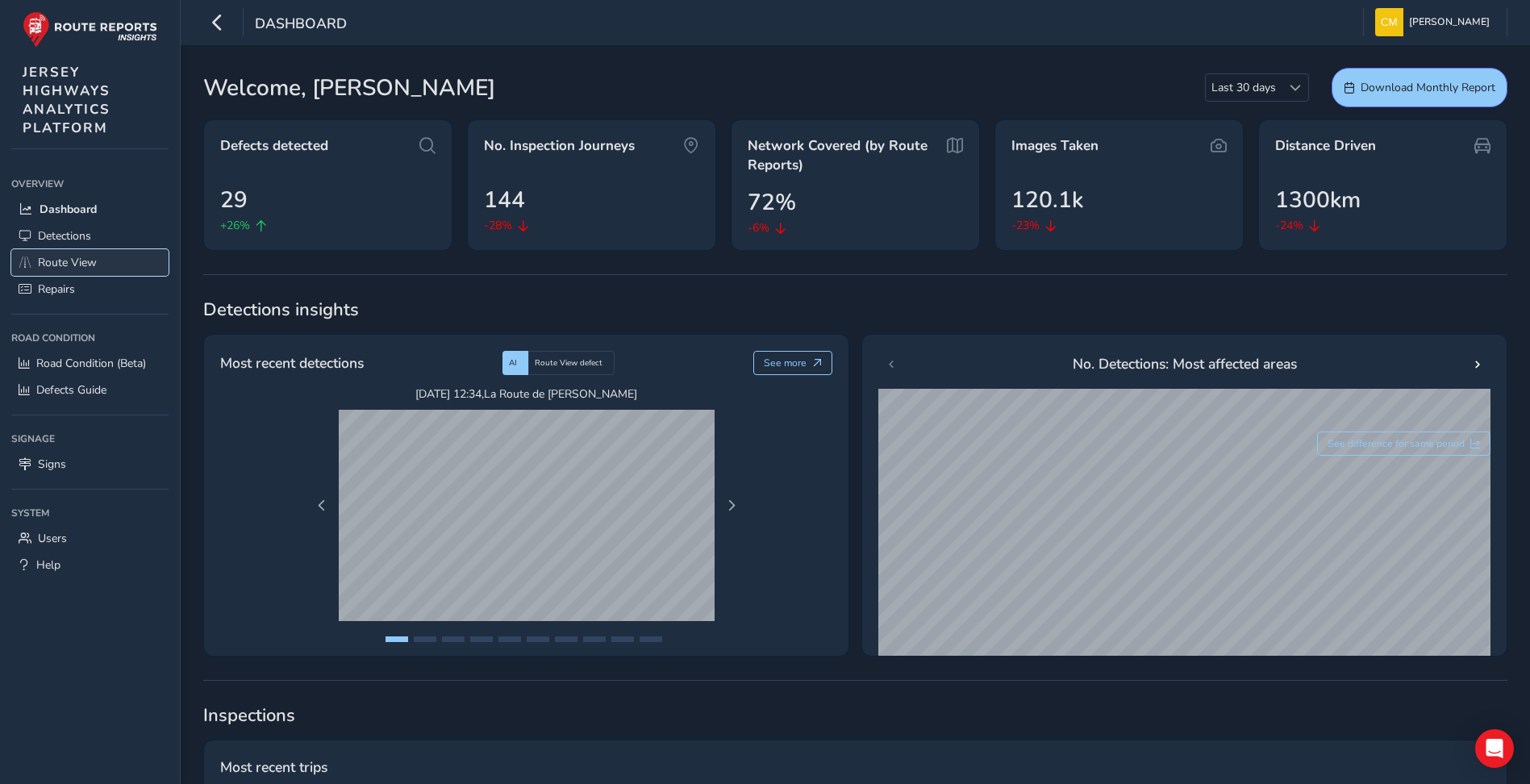
click at [58, 261] on span "Route View" at bounding box center [67, 262] width 58 height 15
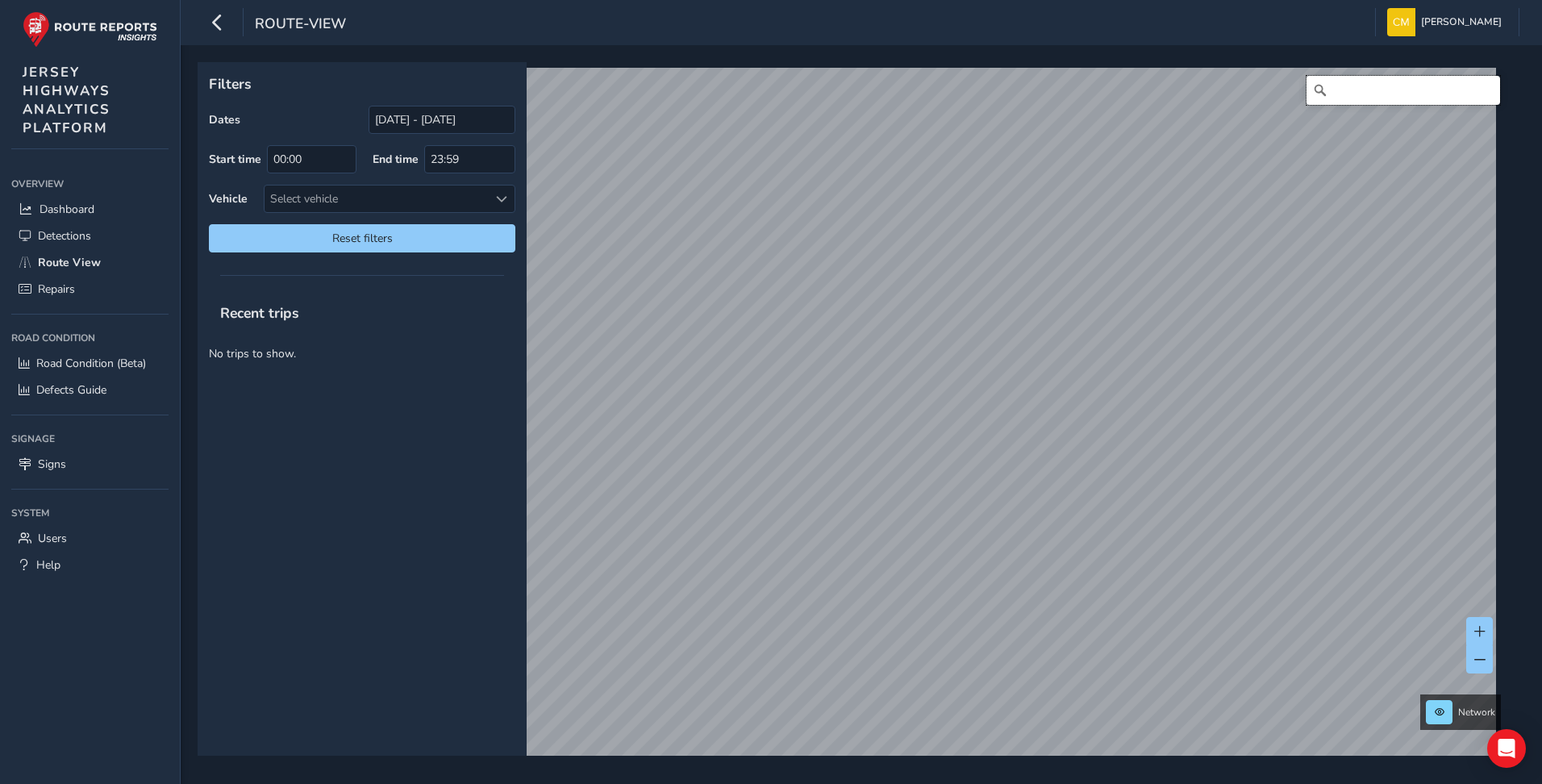
click at [1347, 97] on input "Search" at bounding box center [1403, 90] width 193 height 29
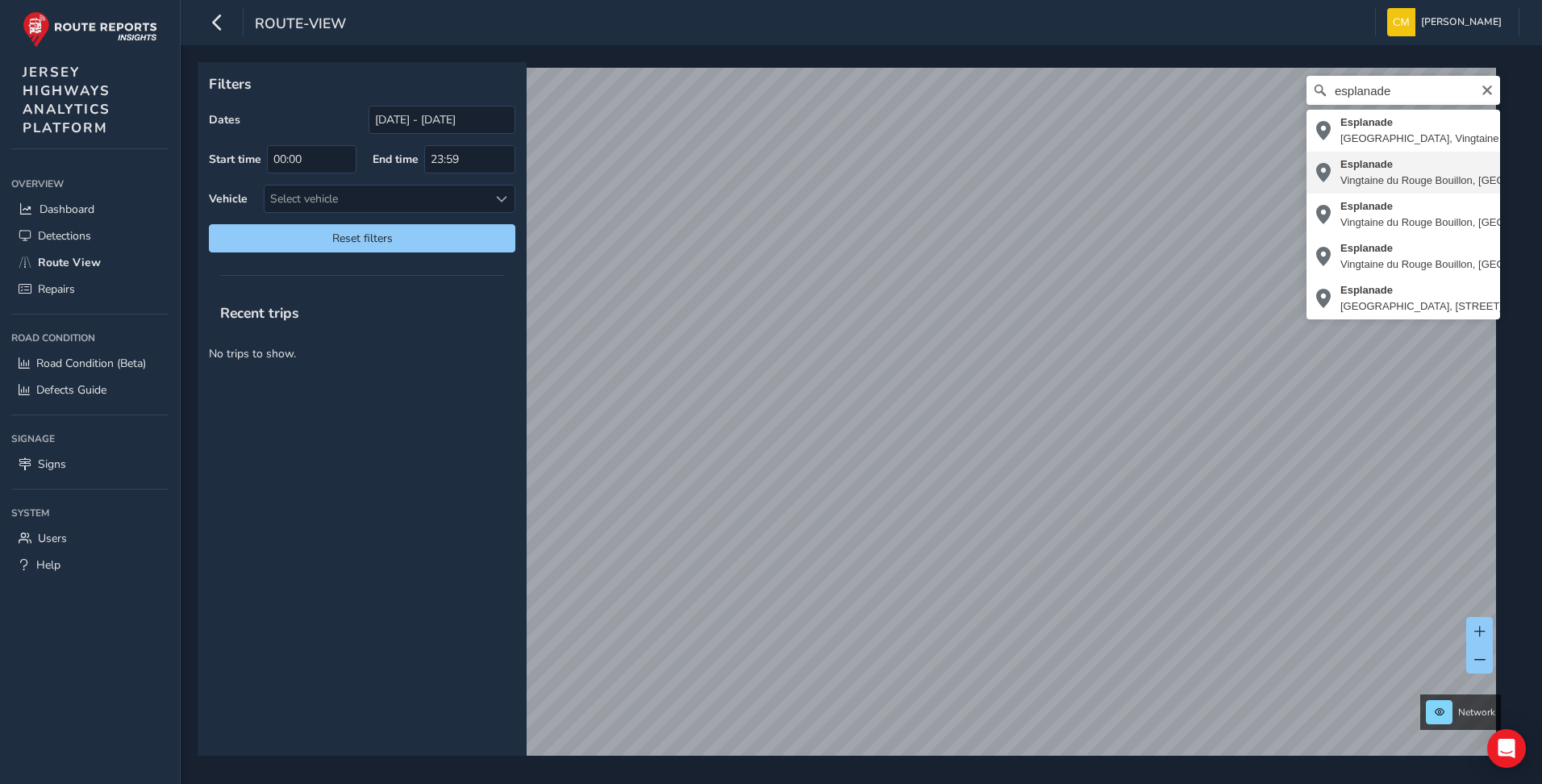
type input "Esplanade, [STREET_ADDRESS]"
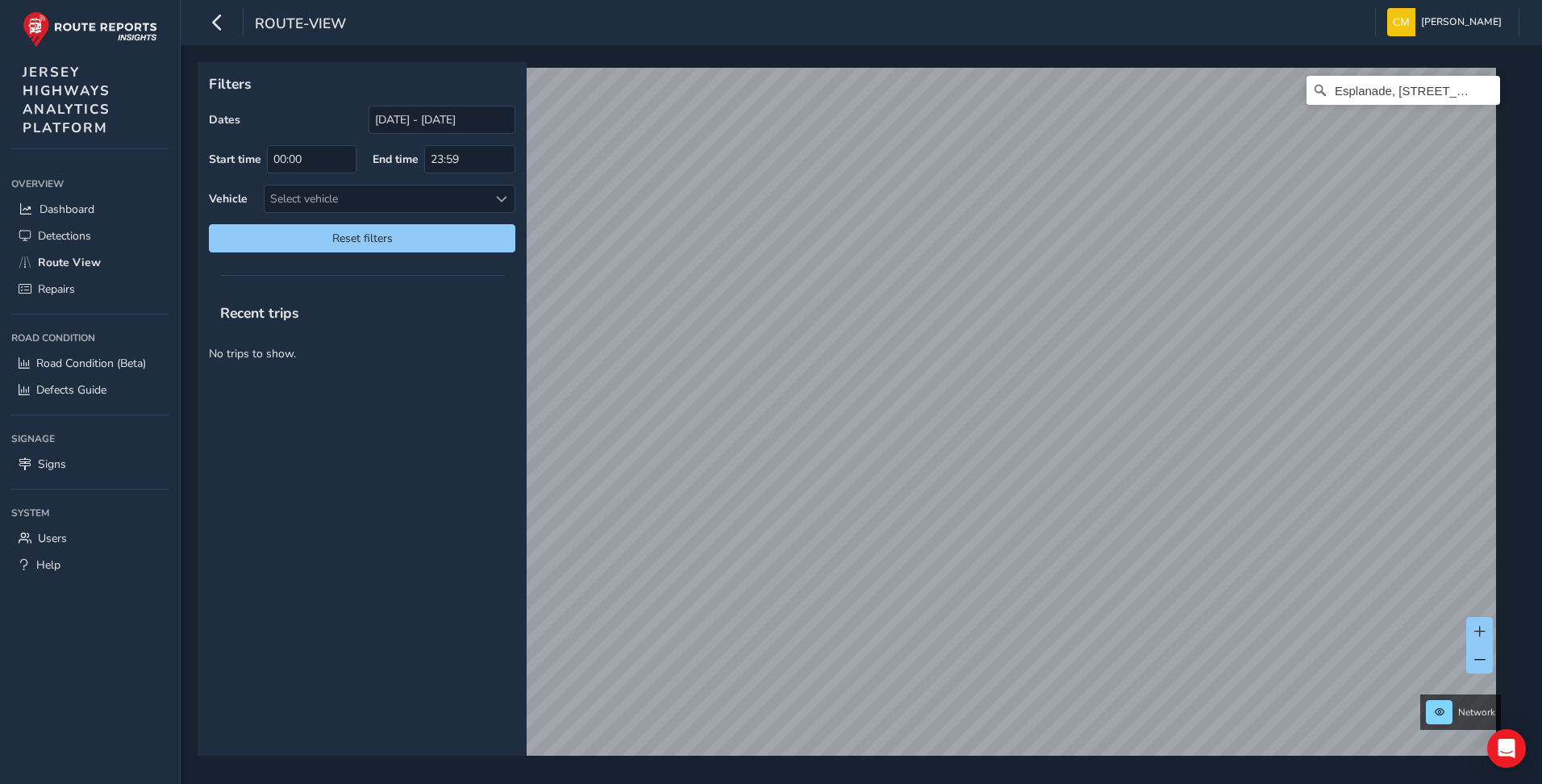
click at [445, 396] on div "Recent trips No trips to show." at bounding box center [362, 524] width 329 height 464
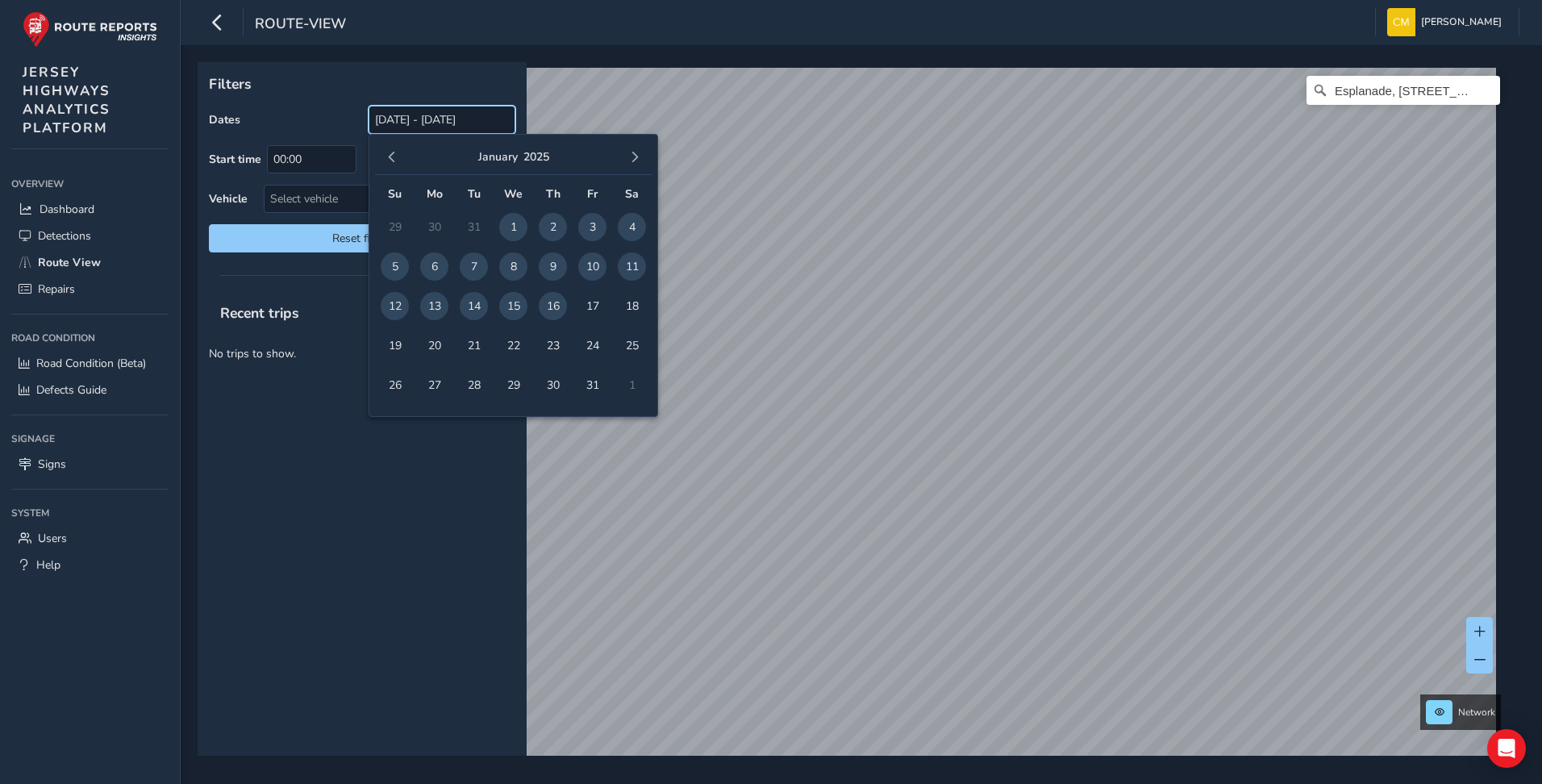
click at [465, 133] on input "[DATE] - [DATE]" at bounding box center [441, 119] width 147 height 28
click at [539, 158] on button "2025" at bounding box center [536, 156] width 26 height 15
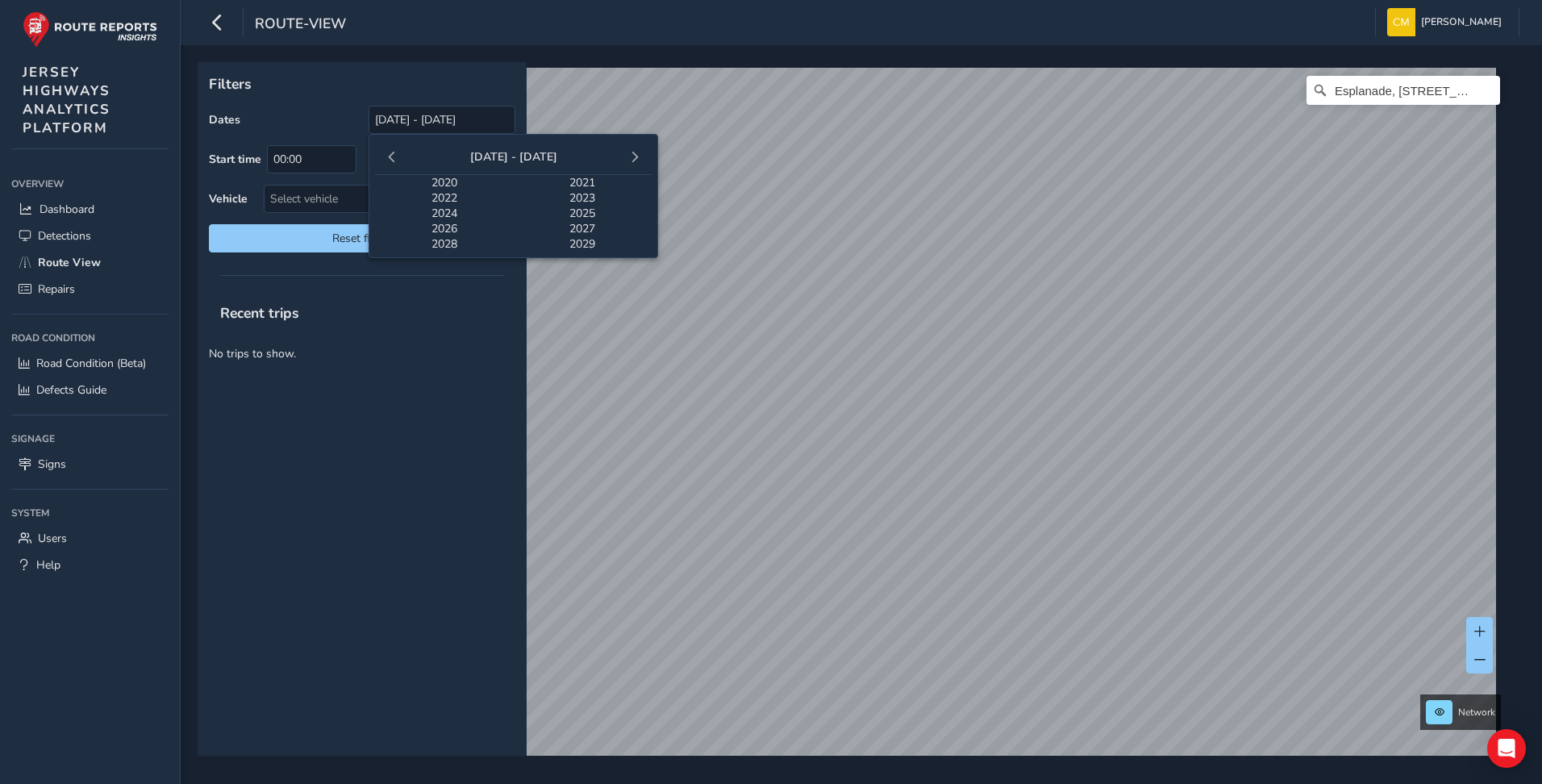
click at [598, 213] on span "2025" at bounding box center [583, 213] width 138 height 15
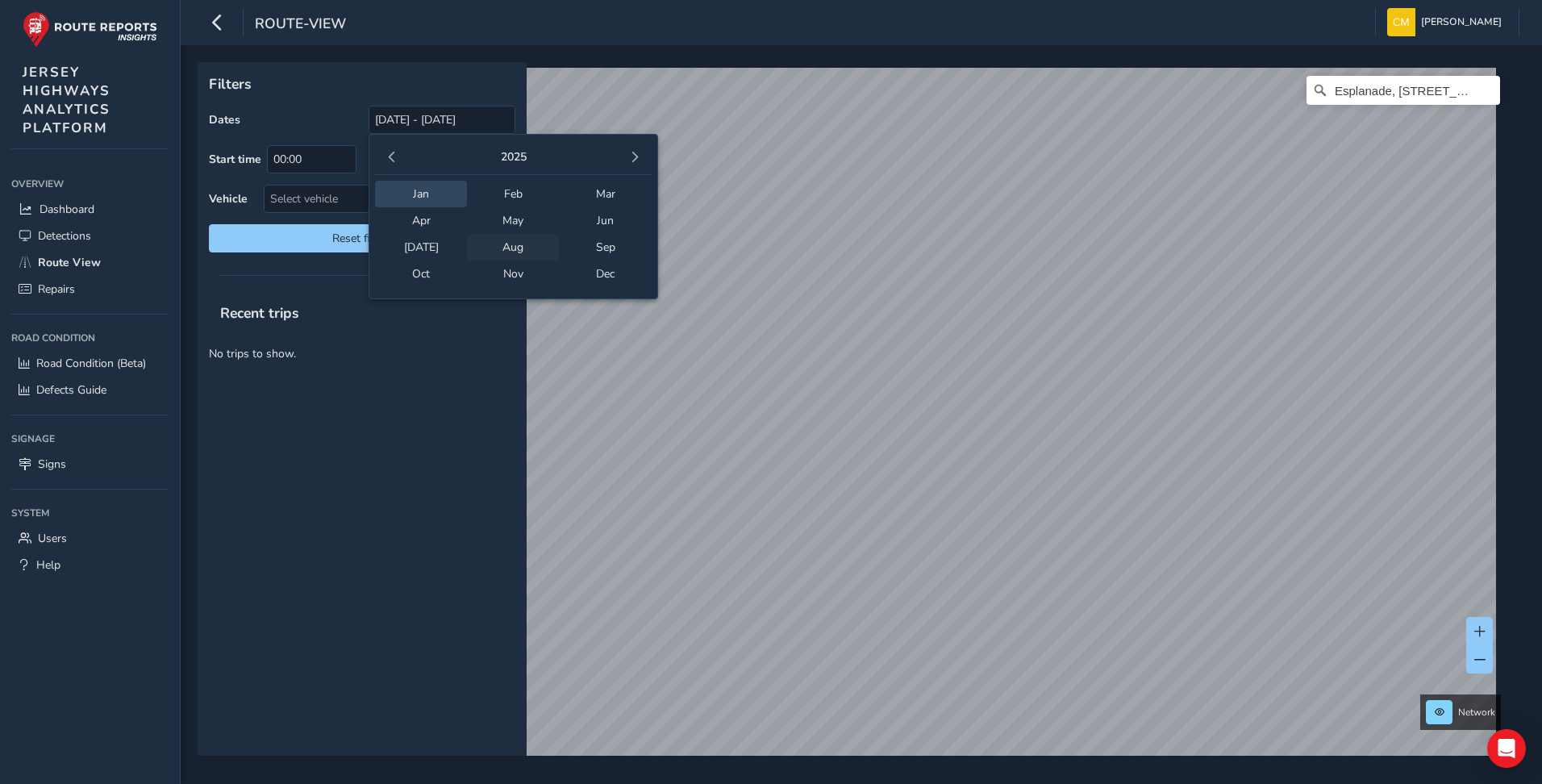
click at [521, 250] on span "Aug" at bounding box center [513, 247] width 92 height 27
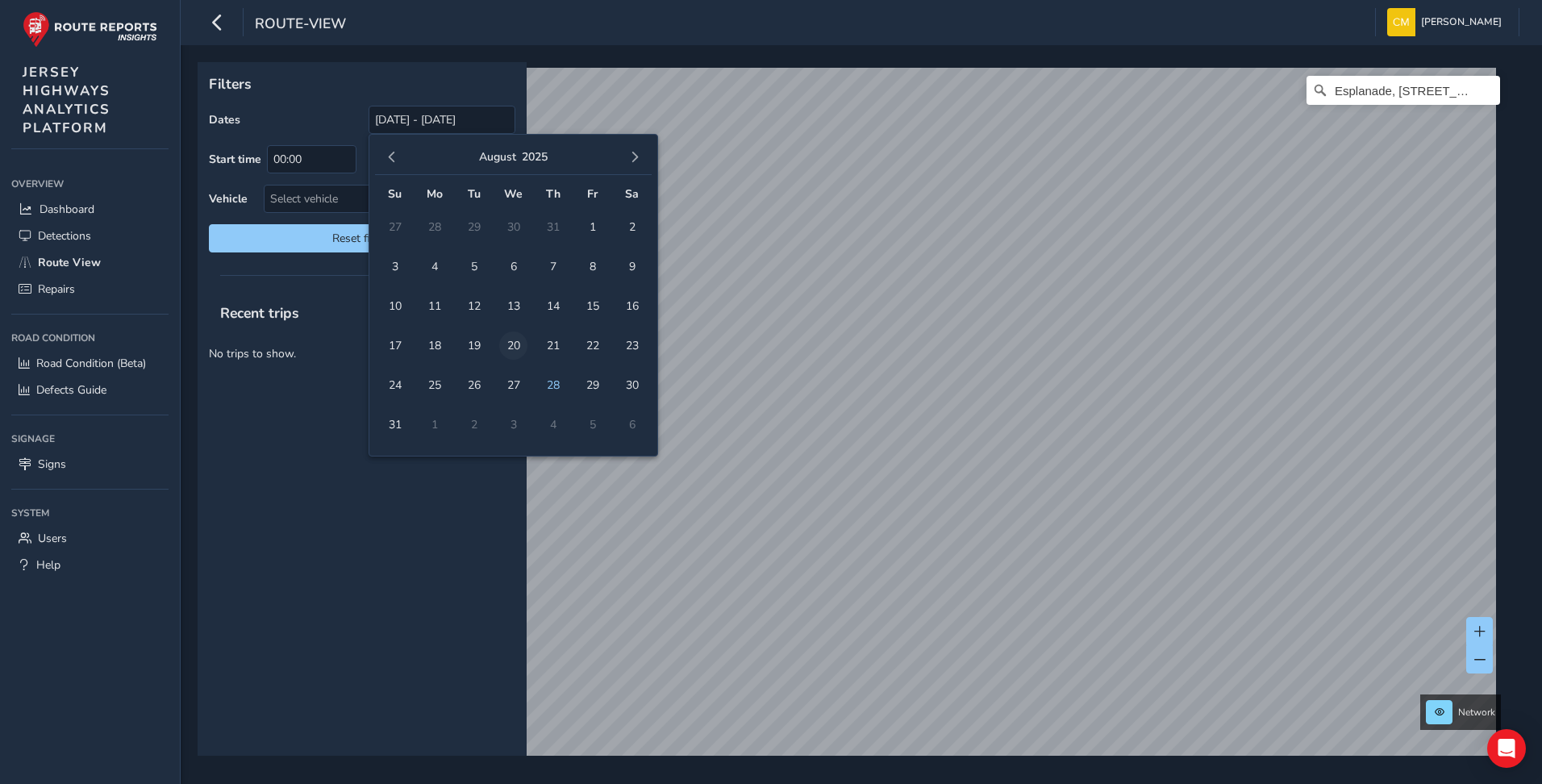
click at [513, 343] on span "20" at bounding box center [513, 345] width 28 height 28
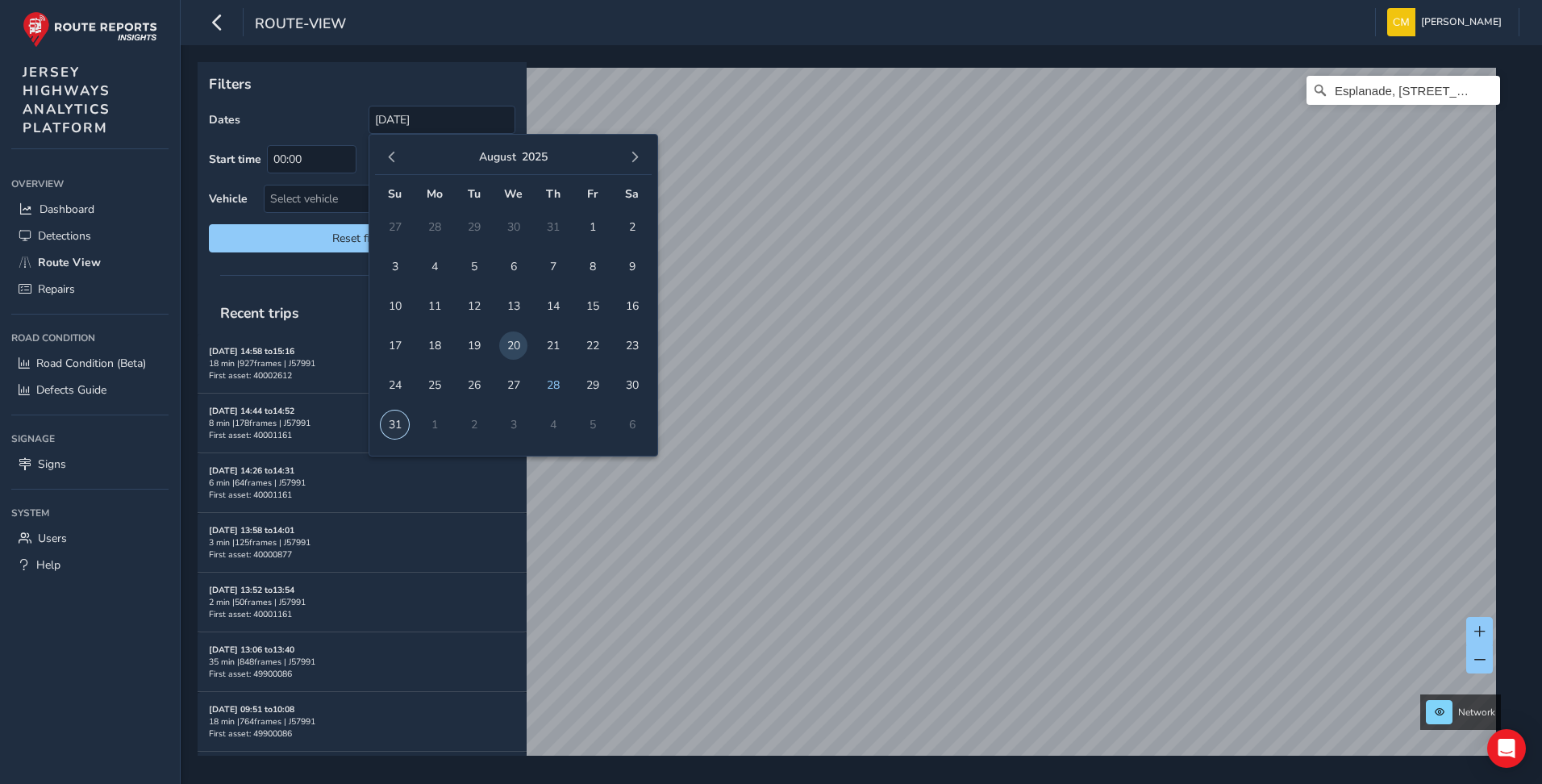
click at [395, 420] on span "31" at bounding box center [394, 424] width 28 height 28
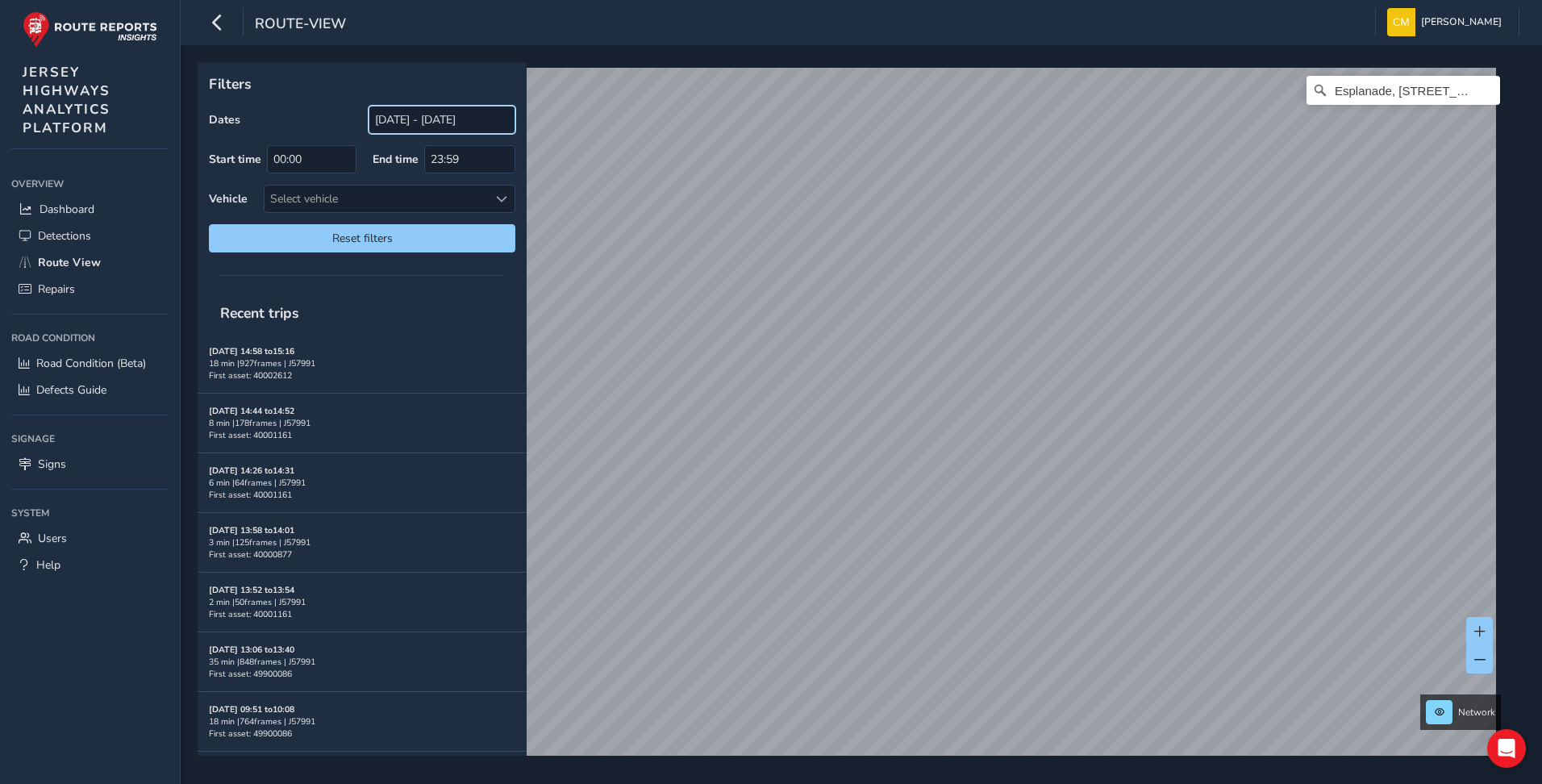
click at [391, 123] on input "[DATE] - [DATE]" at bounding box center [441, 119] width 147 height 28
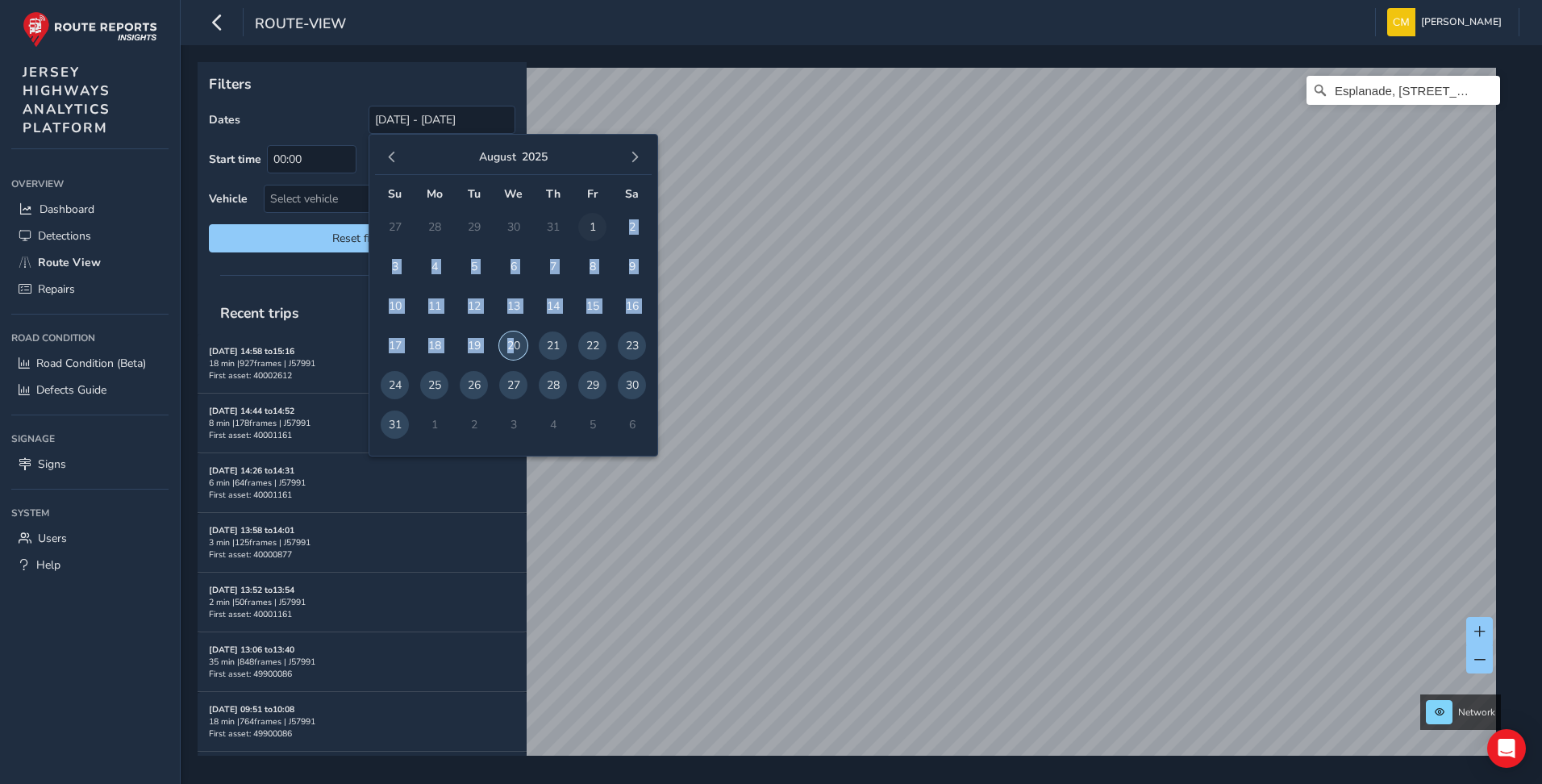
drag, startPoint x: 513, startPoint y: 348, endPoint x: 596, endPoint y: 225, distance: 148.4
click at [596, 225] on tbody "27 28 29 30 31 1 2 3 4 5 6 7 8 9 10 11 12 13 14 15 16 17 18 19 20 21 22 23 24 2…" at bounding box center [513, 325] width 277 height 237
click at [629, 231] on span "2" at bounding box center [631, 227] width 28 height 28
click at [397, 160] on button "button" at bounding box center [391, 156] width 22 height 22
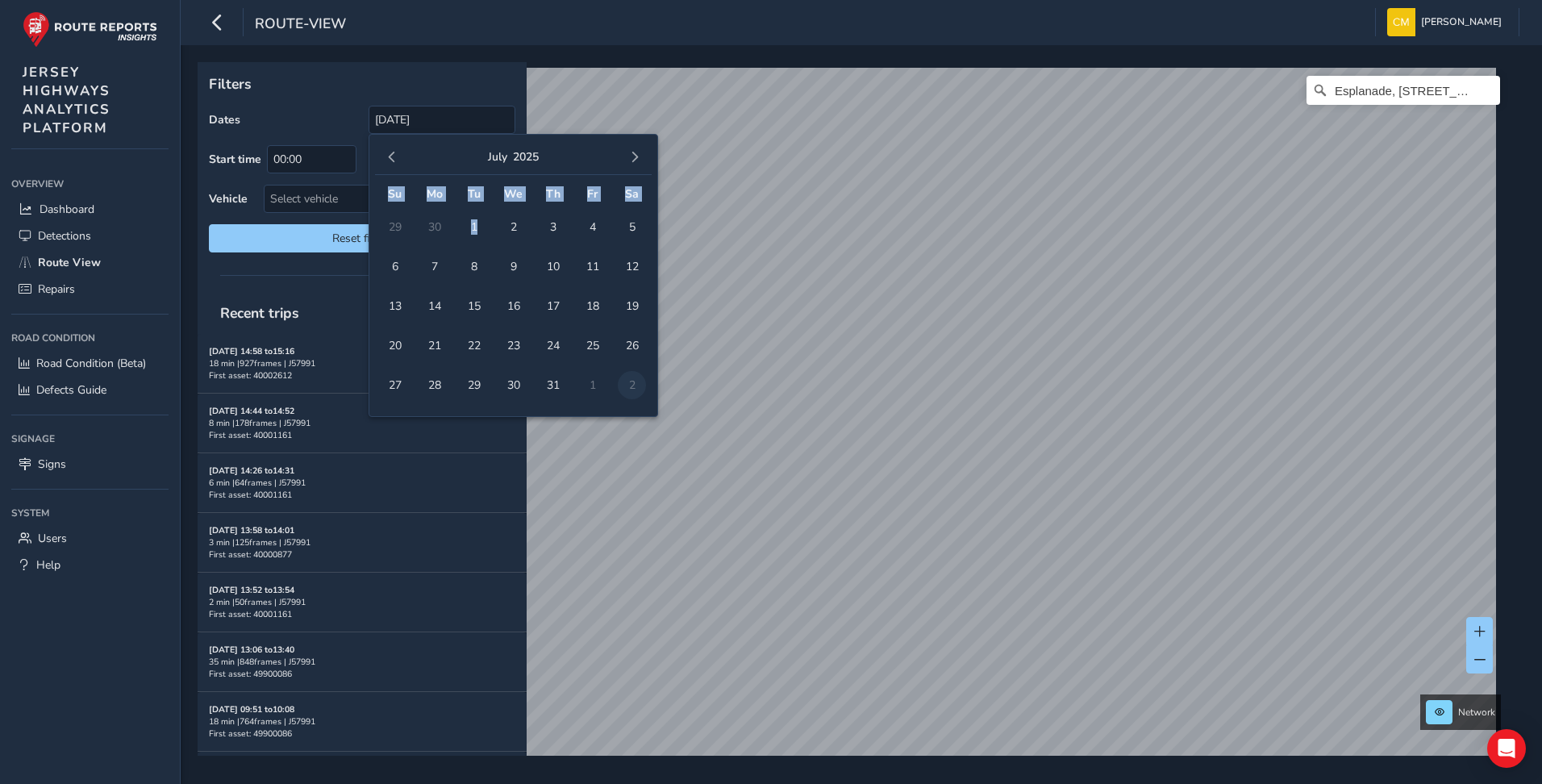
drag, startPoint x: 477, startPoint y: 230, endPoint x: 598, endPoint y: 393, distance: 203.0
click at [598, 393] on tbody "29 30 1 2 3 4 5 6 7 8 9 10 11 12 13 14 15 16 17 18 19 20 21 22 23 24 25 26 27 2…" at bounding box center [513, 306] width 277 height 198
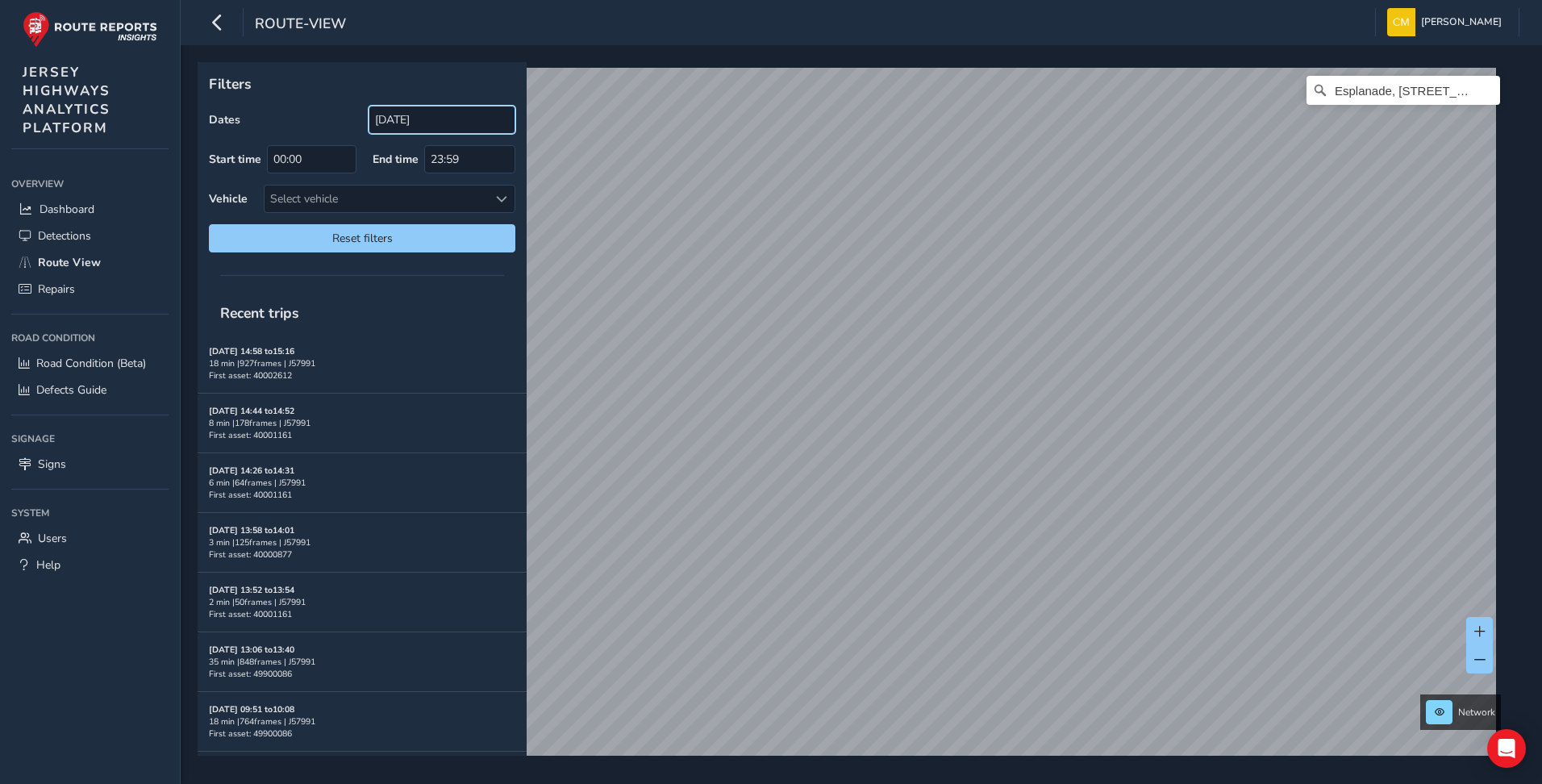
click at [448, 121] on input "[DATE]" at bounding box center [441, 119] width 147 height 28
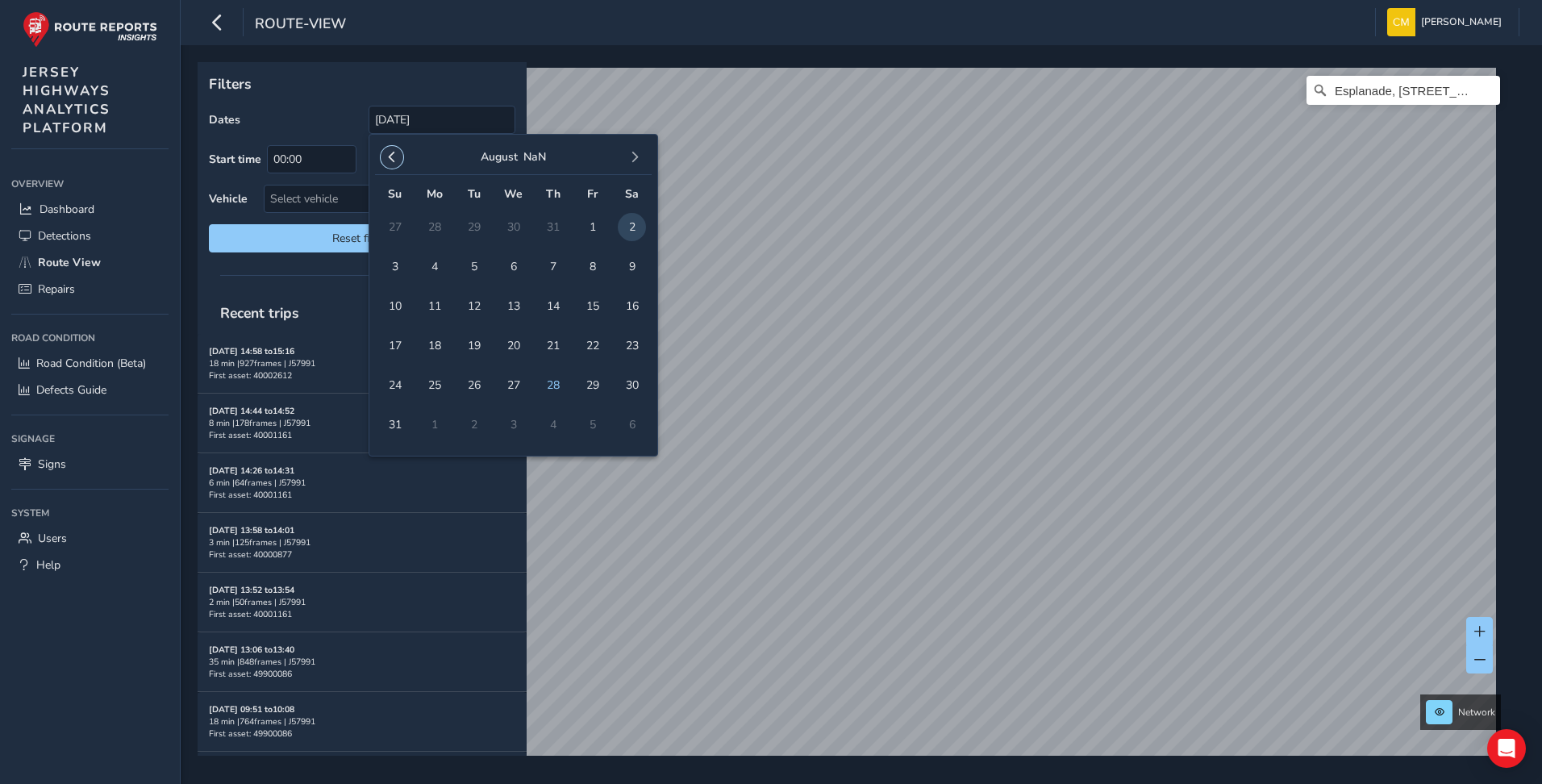
click at [400, 158] on button "button" at bounding box center [391, 156] width 22 height 22
click at [397, 158] on span "button" at bounding box center [392, 157] width 12 height 12
click at [397, 159] on span "button" at bounding box center [392, 157] width 12 height 12
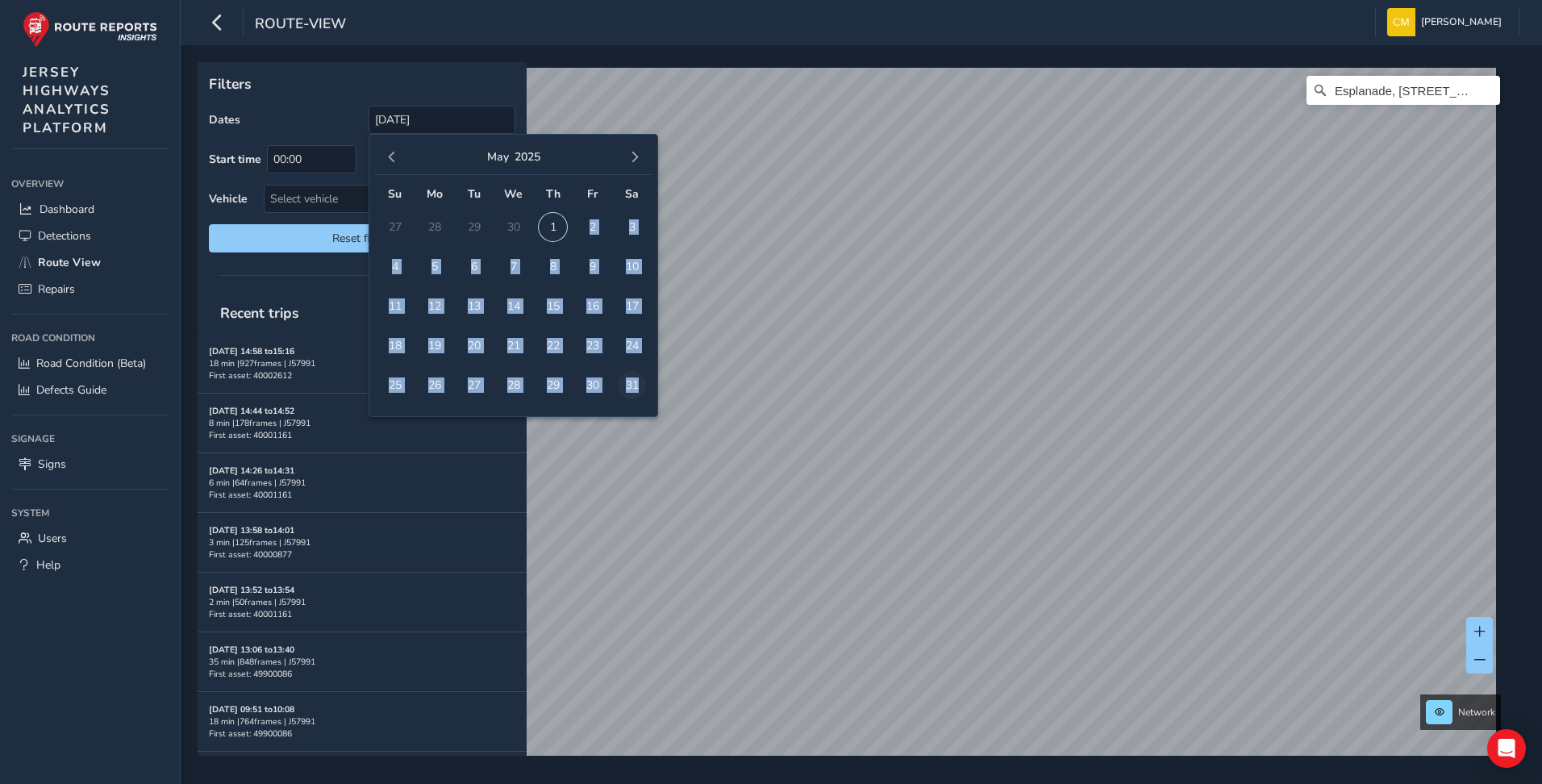
drag, startPoint x: 555, startPoint y: 231, endPoint x: 639, endPoint y: 388, distance: 178.1
click at [639, 388] on tbody "27 28 29 30 1 2 3 4 5 6 7 8 9 10 11 12 13 14 15 16 17 18 19 20 21 22 23 24 25 2…" at bounding box center [513, 306] width 277 height 198
click at [630, 388] on span "31" at bounding box center [631, 385] width 28 height 28
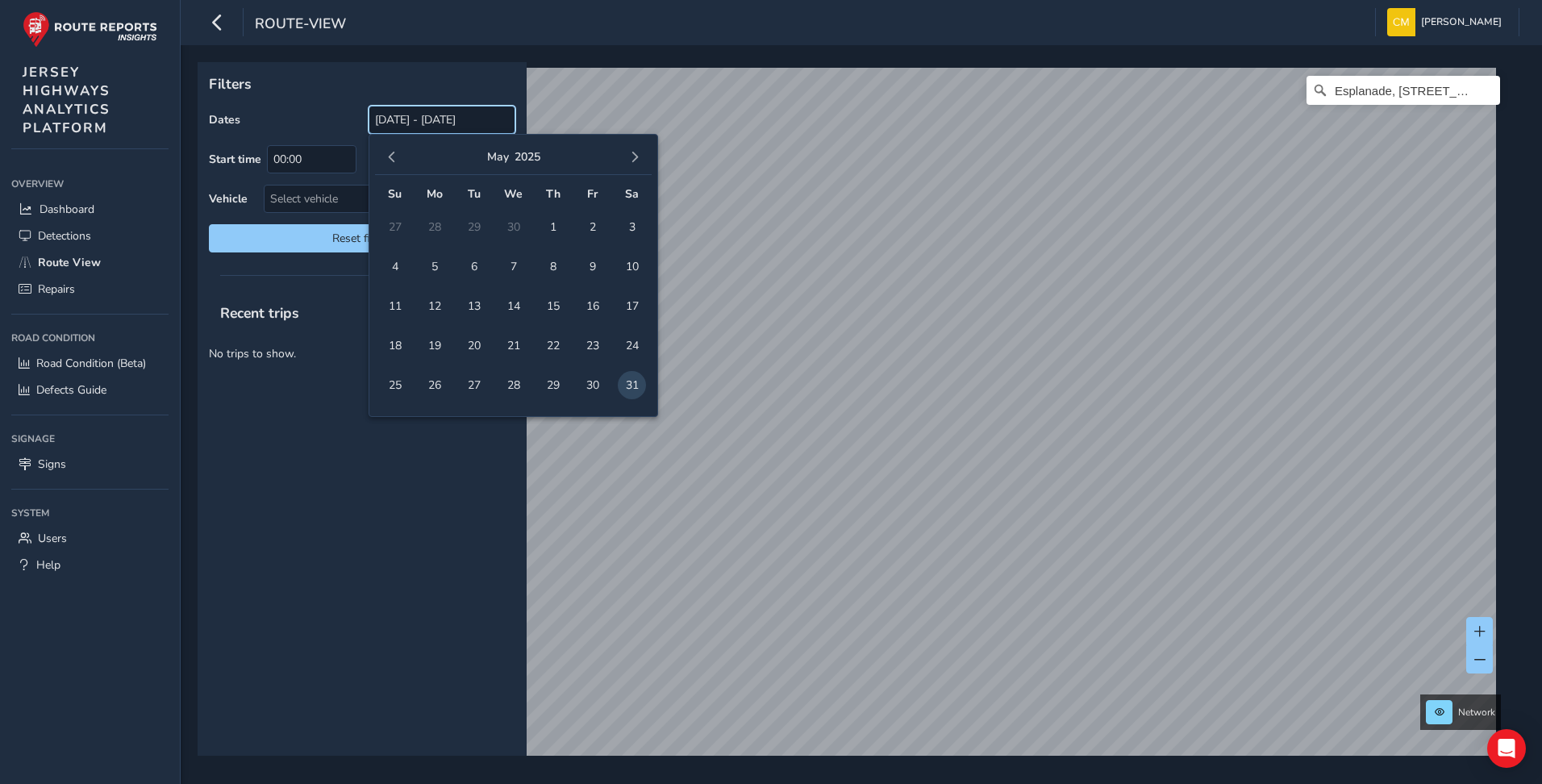
click at [424, 120] on input "[DATE] - [DATE]" at bounding box center [441, 119] width 147 height 28
click at [382, 119] on input "[DATE] - [DATE]" at bounding box center [441, 119] width 147 height 28
click at [379, 118] on input "[DATE] - [DATE]" at bounding box center [441, 119] width 147 height 28
click at [374, 486] on div "Recent trips No trips to show." at bounding box center [362, 524] width 329 height 464
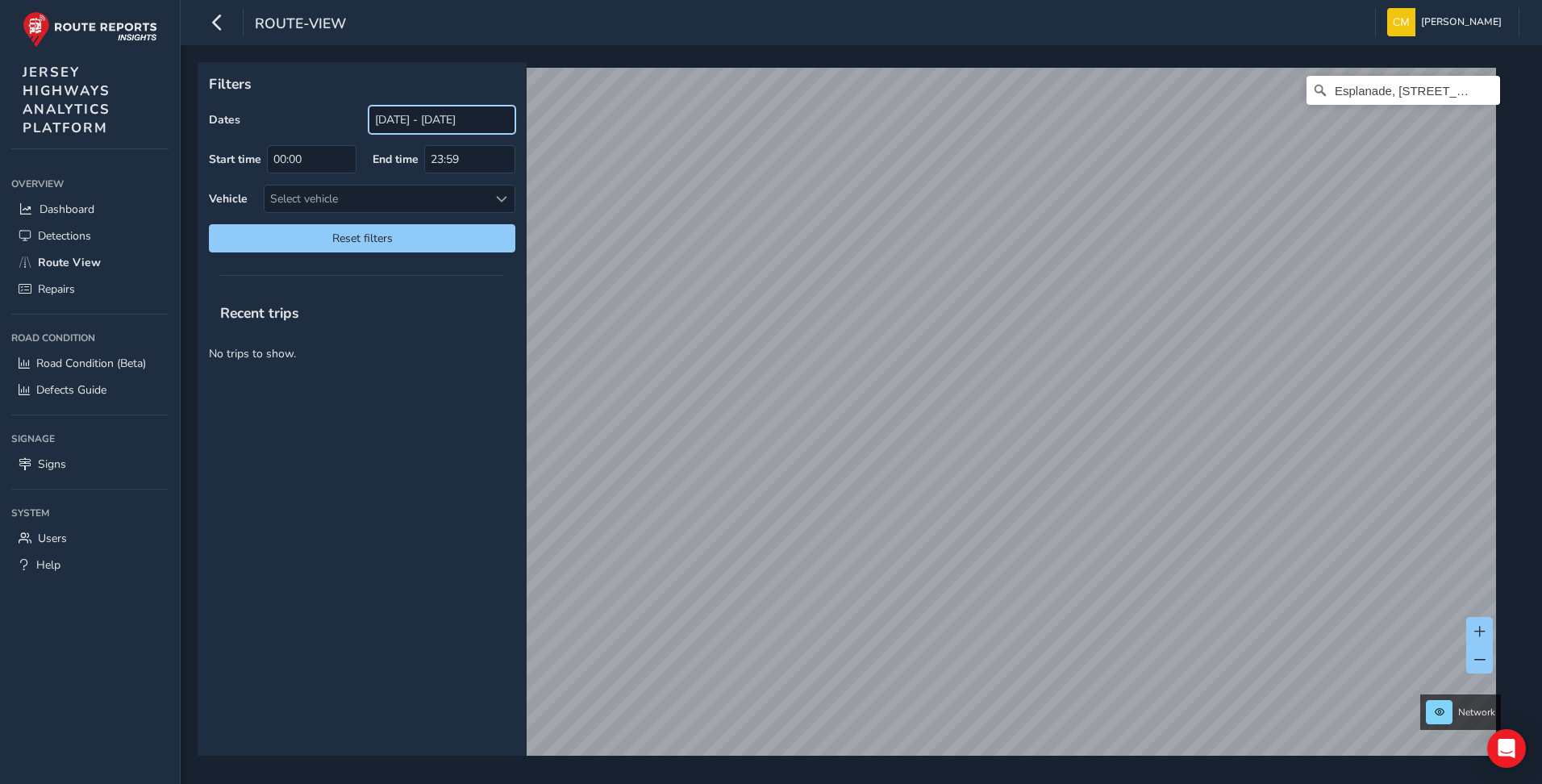
click at [397, 116] on input "[DATE] - [DATE]" at bounding box center [441, 119] width 147 height 28
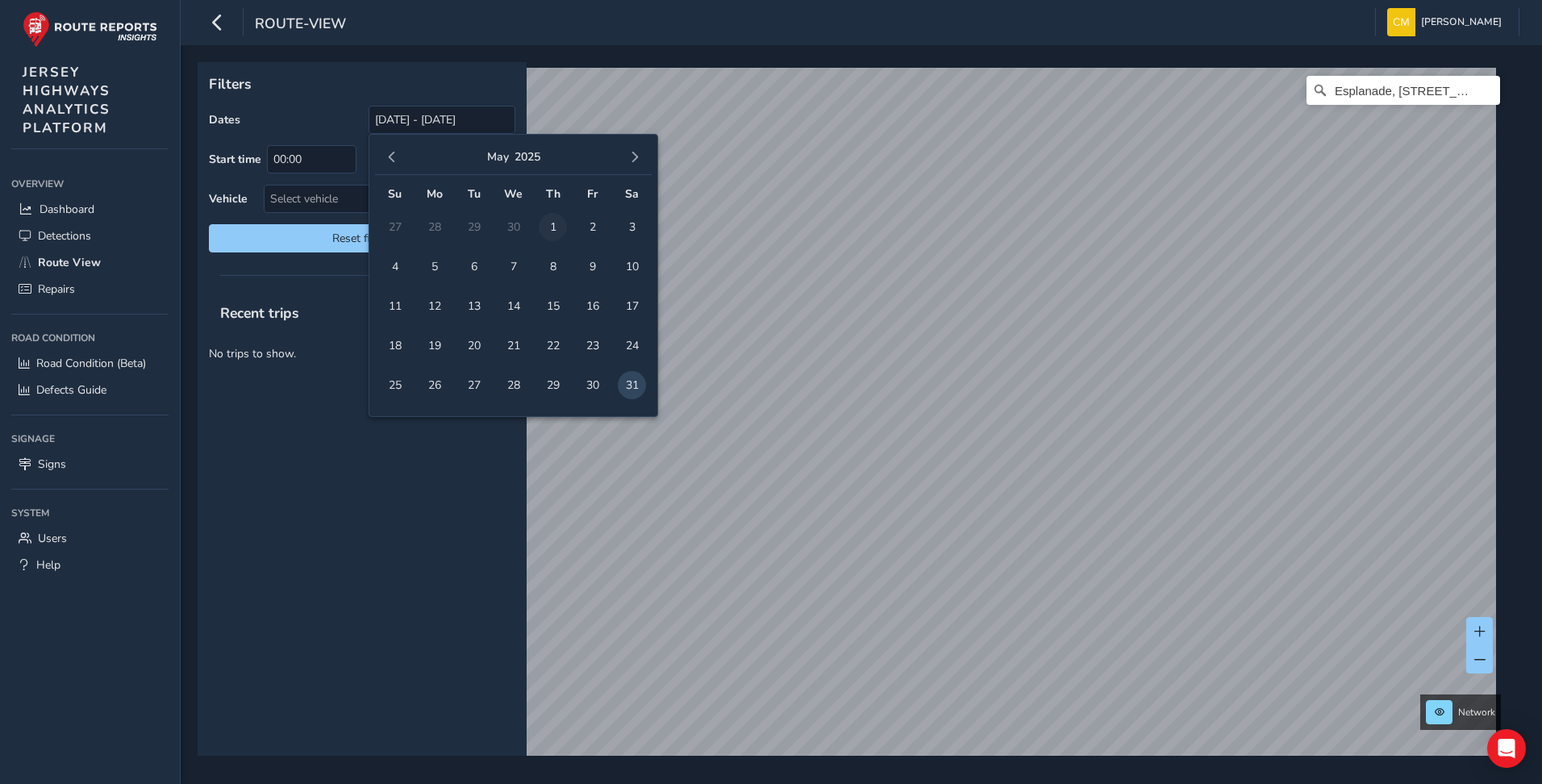
click at [558, 222] on span "1" at bounding box center [552, 227] width 28 height 28
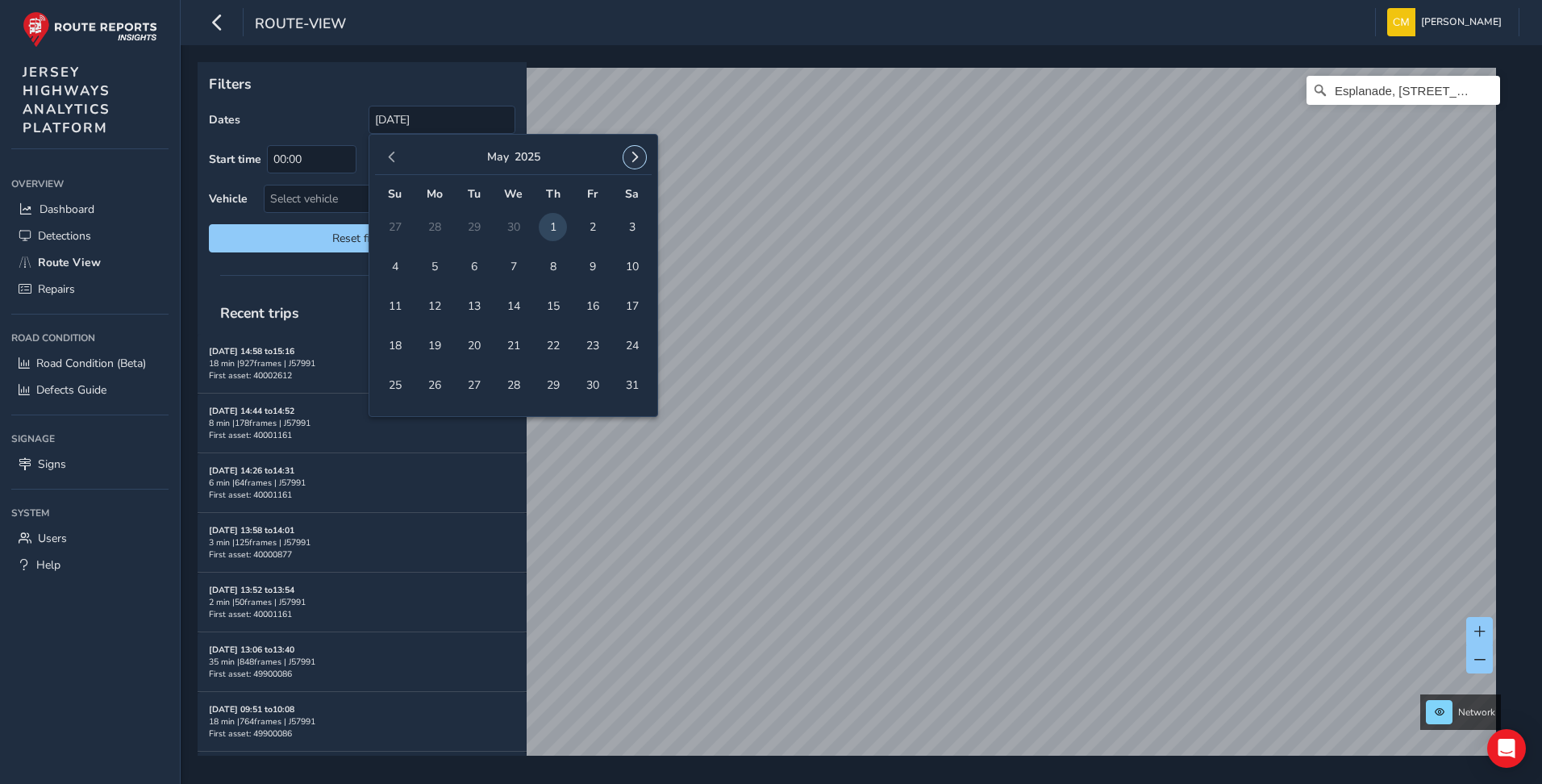
click at [631, 160] on span "button" at bounding box center [635, 157] width 12 height 12
click at [551, 379] on span "28" at bounding box center [552, 385] width 28 height 28
type input "[DATE] - [DATE]"
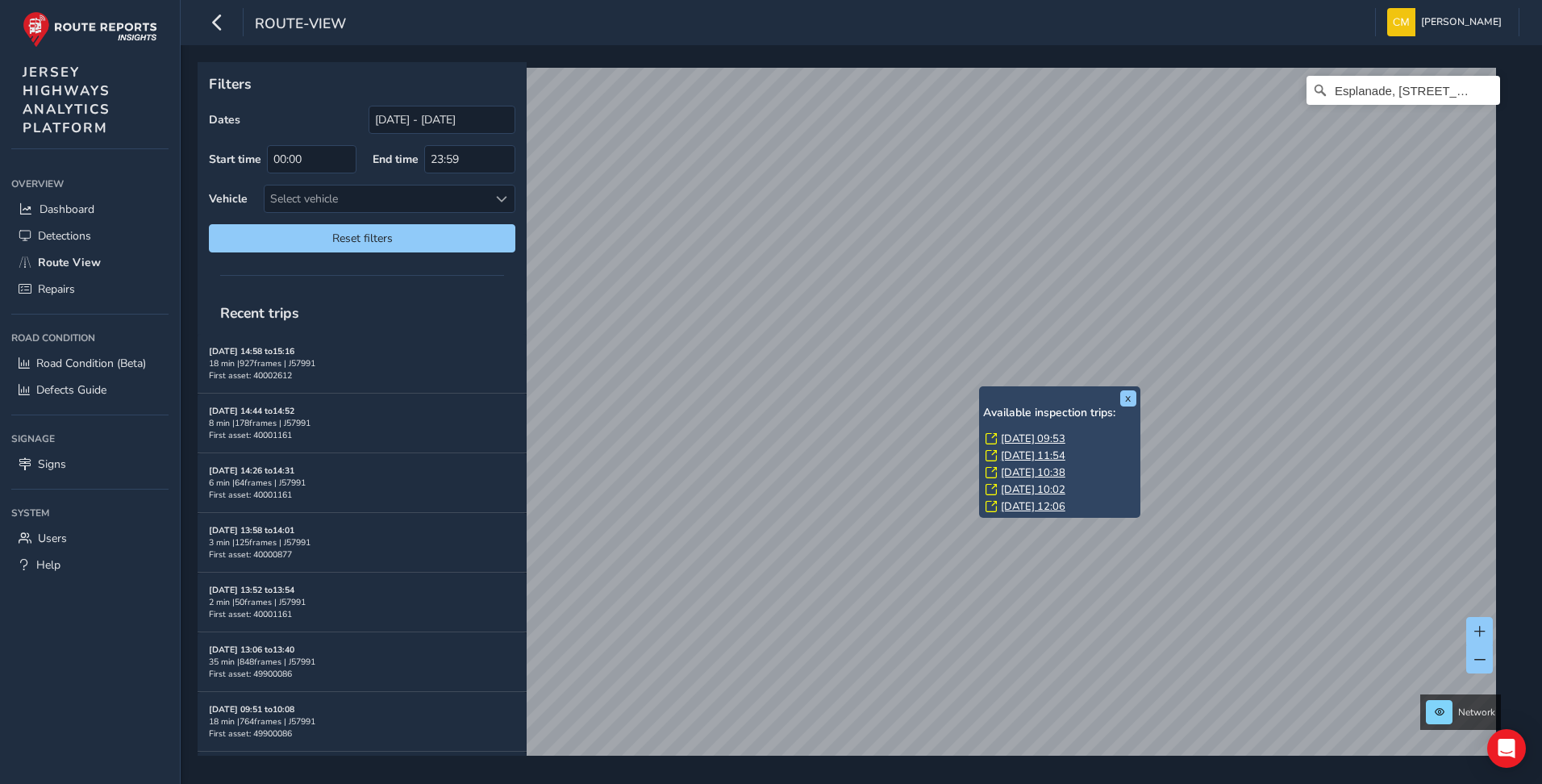
click at [1029, 437] on link "[DATE] 09:53" at bounding box center [1033, 439] width 65 height 14
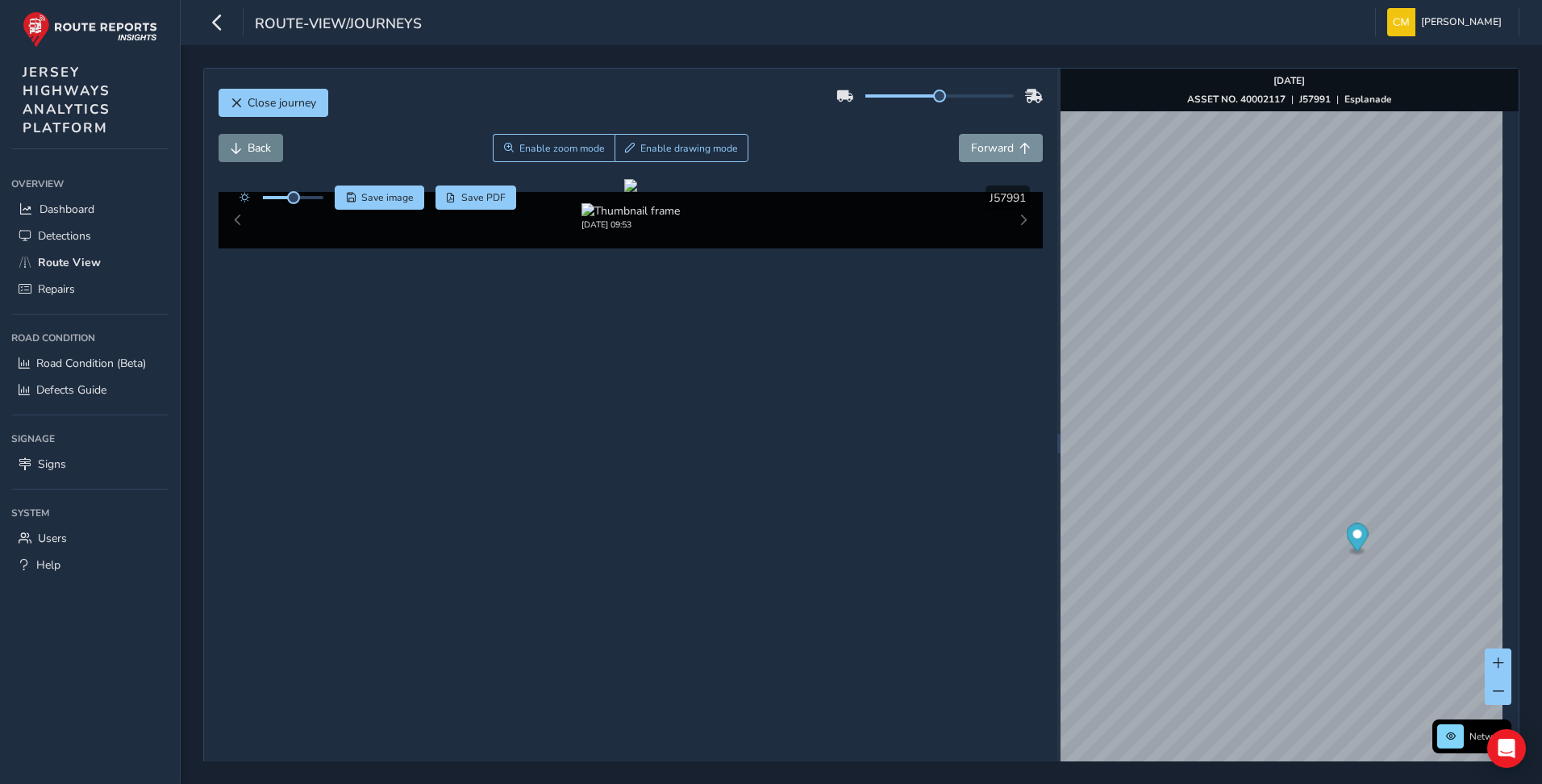
click at [228, 147] on button "Back" at bounding box center [251, 147] width 65 height 28
click at [244, 149] on button "Back" at bounding box center [251, 147] width 65 height 28
click at [251, 149] on span "Back" at bounding box center [259, 147] width 23 height 15
click at [255, 151] on span "Back" at bounding box center [259, 147] width 23 height 15
click at [254, 153] on span "Back" at bounding box center [259, 147] width 23 height 15
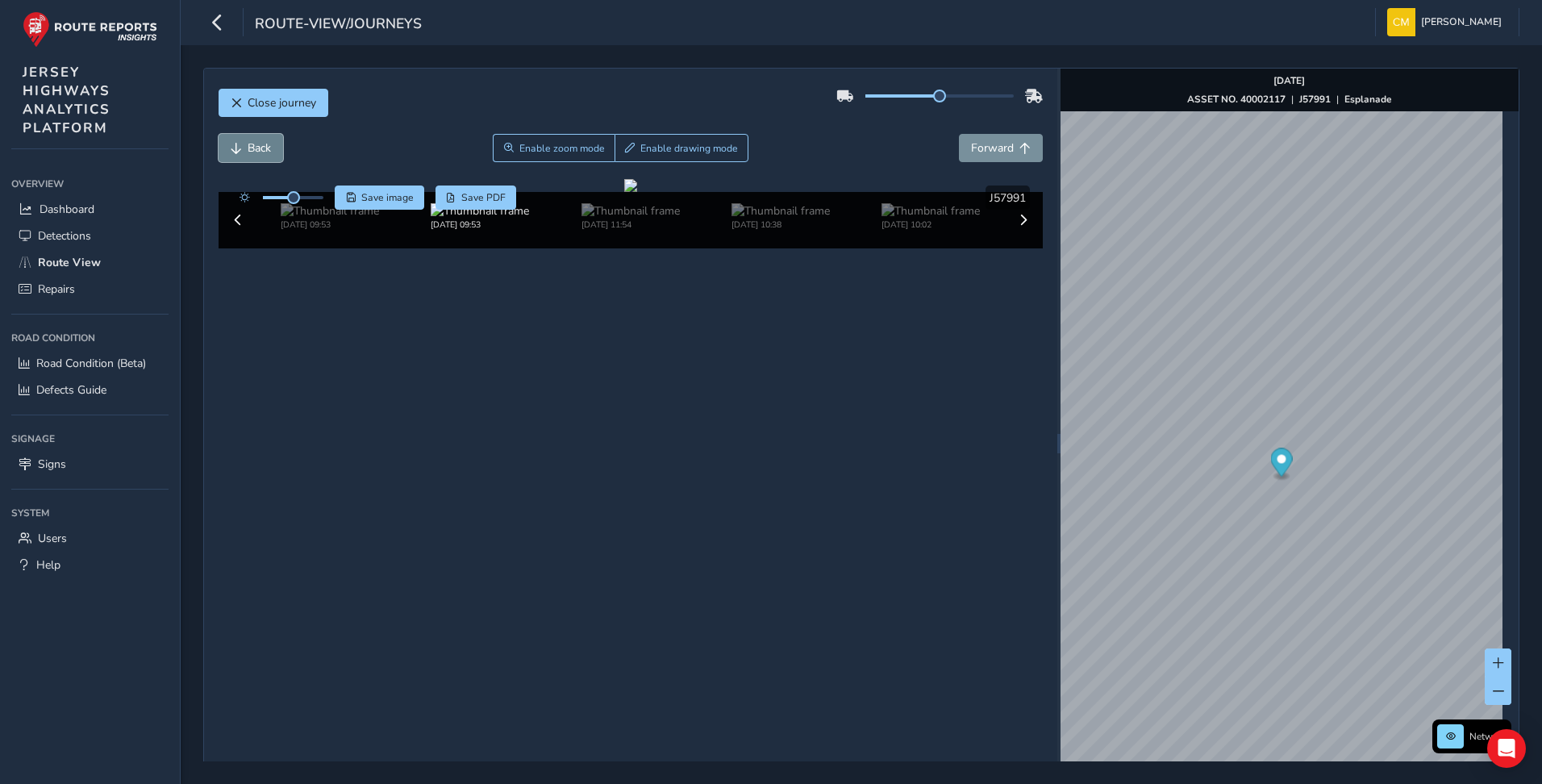
click at [254, 153] on span "Back" at bounding box center [259, 147] width 23 height 15
click at [996, 150] on span "Forward" at bounding box center [993, 147] width 43 height 15
